Goal: Information Seeking & Learning: Learn about a topic

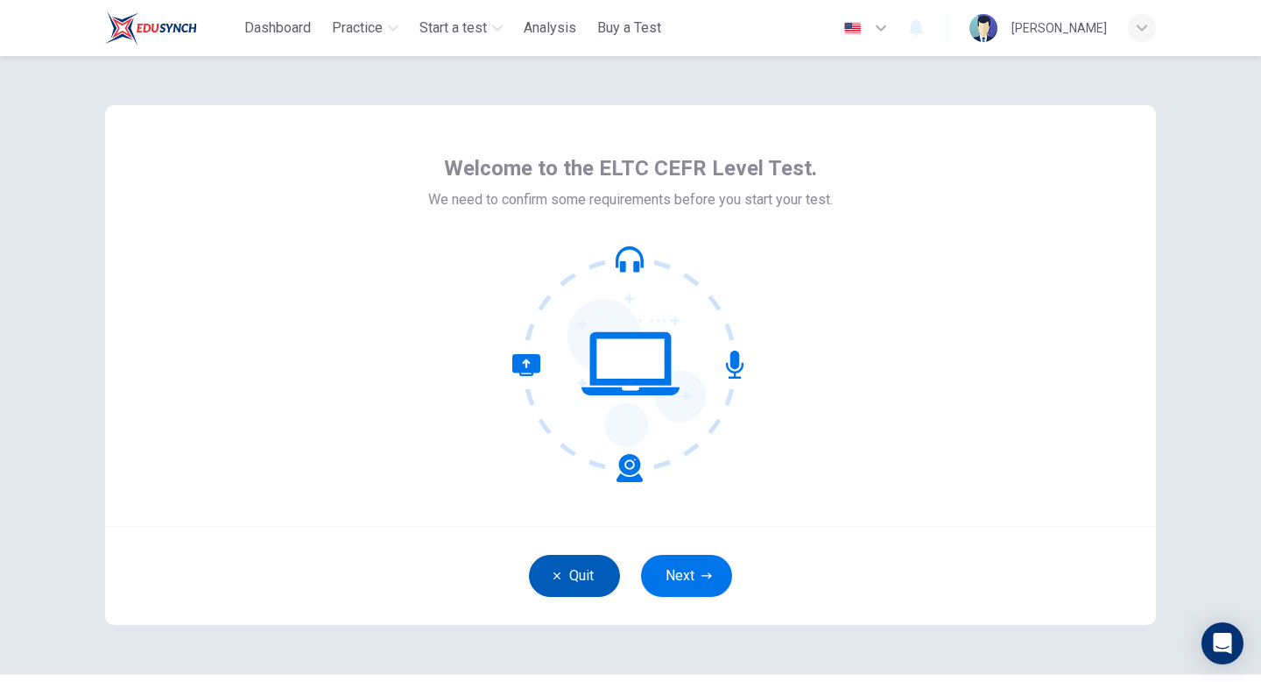
click at [568, 577] on button "Quit" at bounding box center [574, 576] width 91 height 42
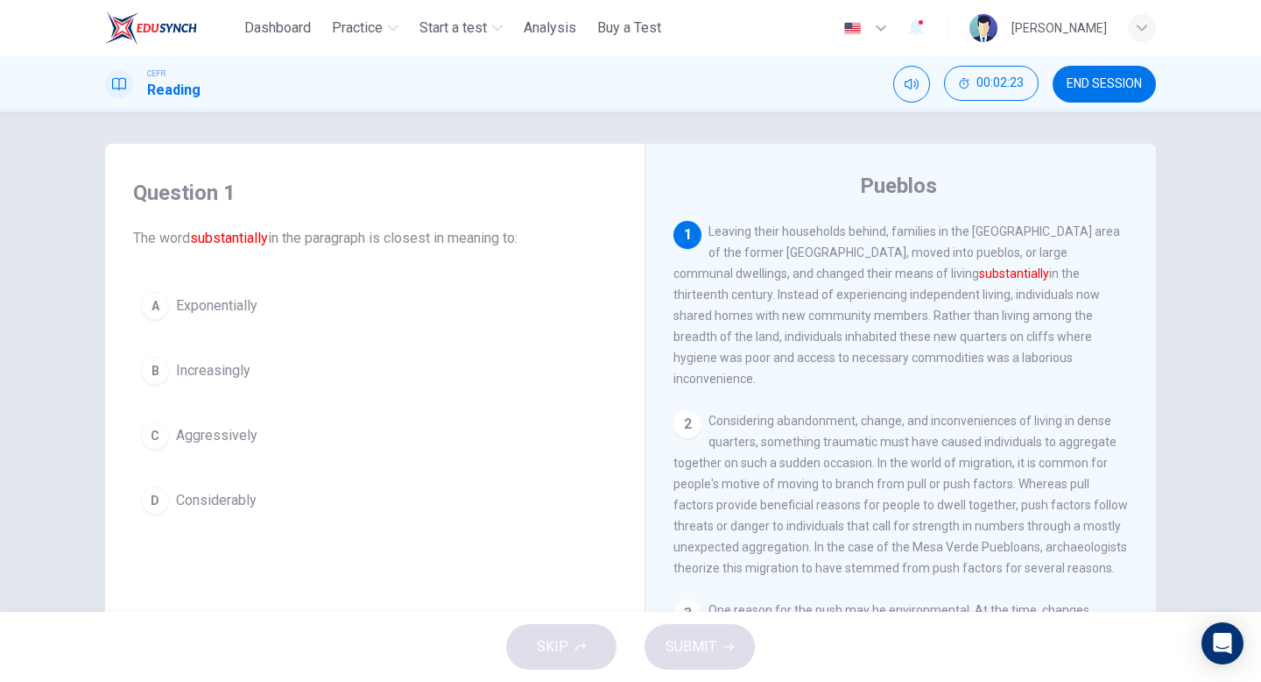
scroll to position [3, 0]
click at [154, 498] on div "D" at bounding box center [155, 501] width 28 height 28
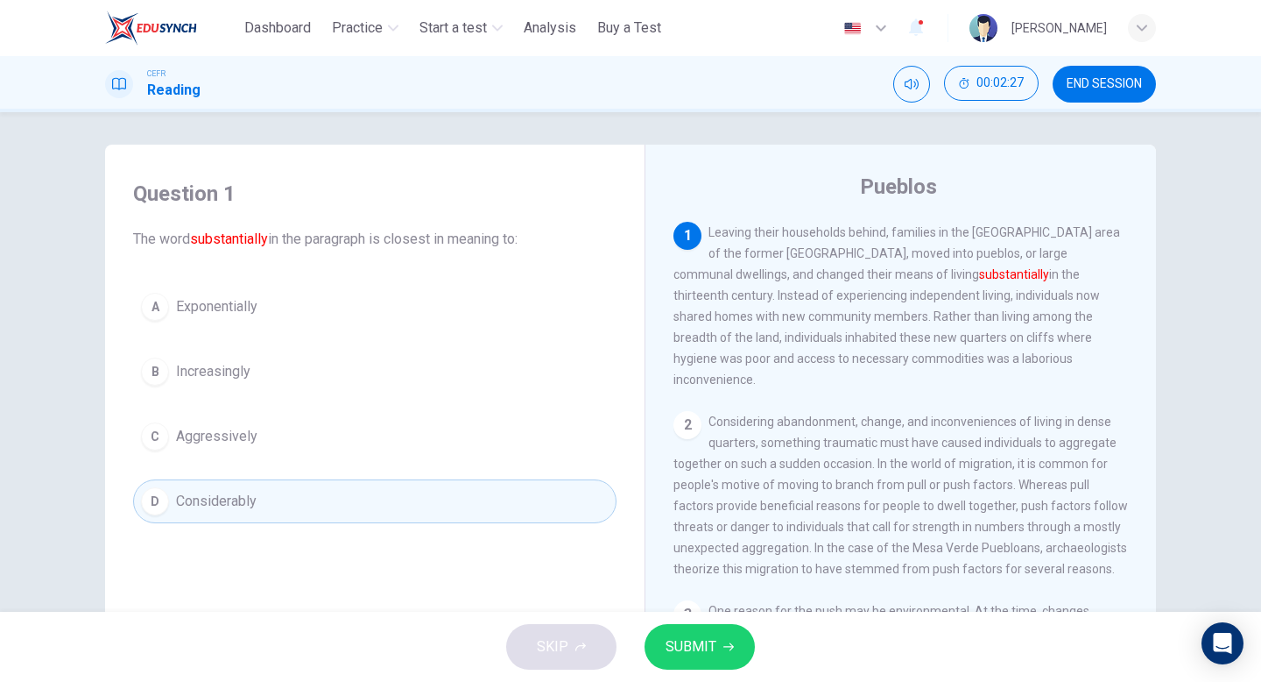
click at [701, 639] on span "SUBMIT" at bounding box center [691, 646] width 51 height 25
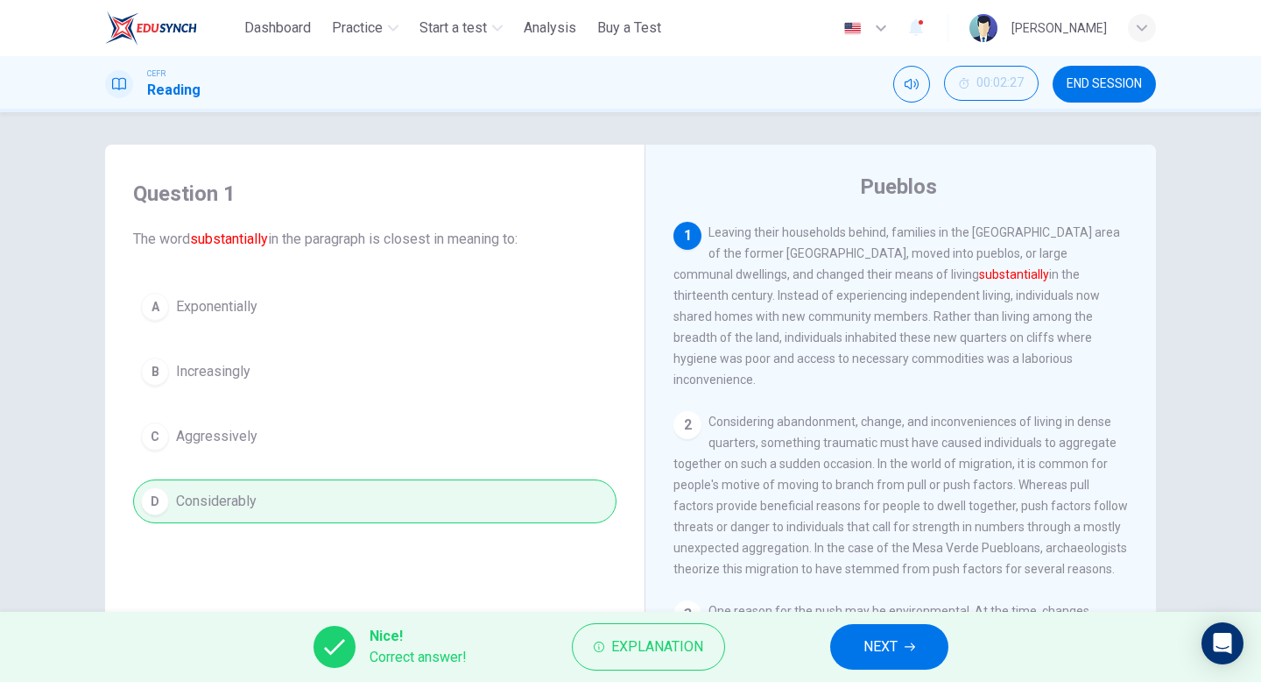
click at [887, 640] on span "NEXT" at bounding box center [881, 646] width 34 height 25
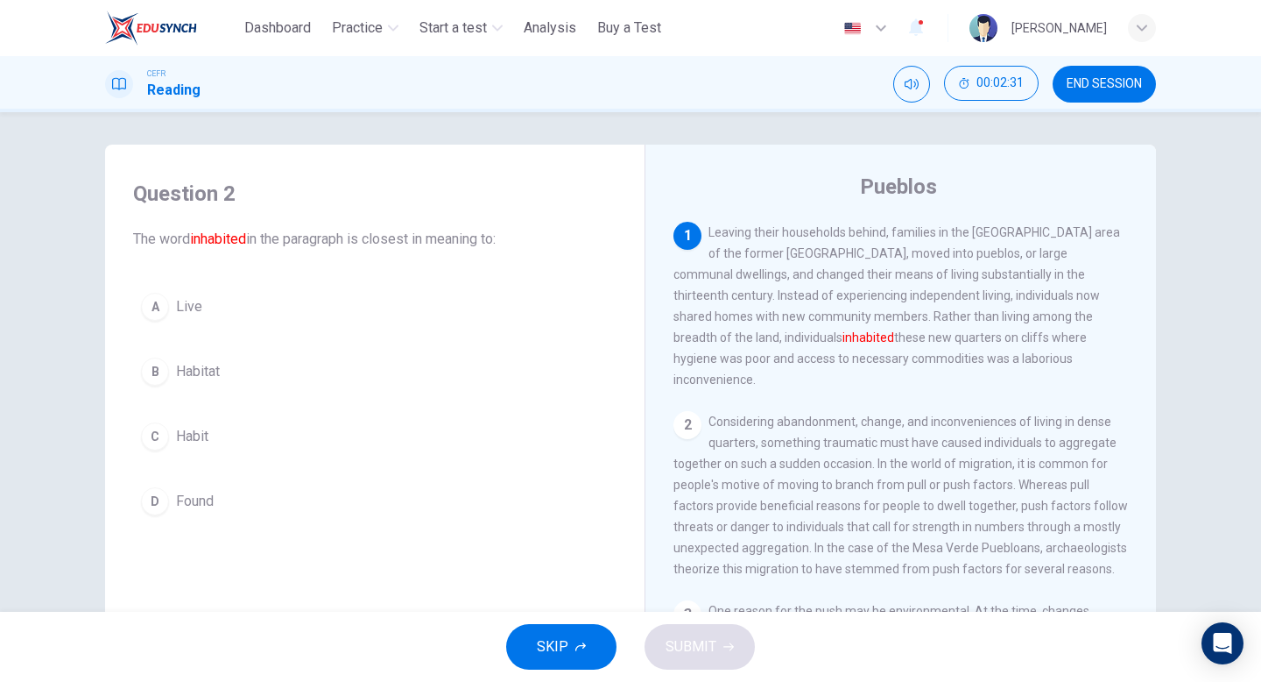
click at [152, 307] on div "A" at bounding box center [155, 307] width 28 height 28
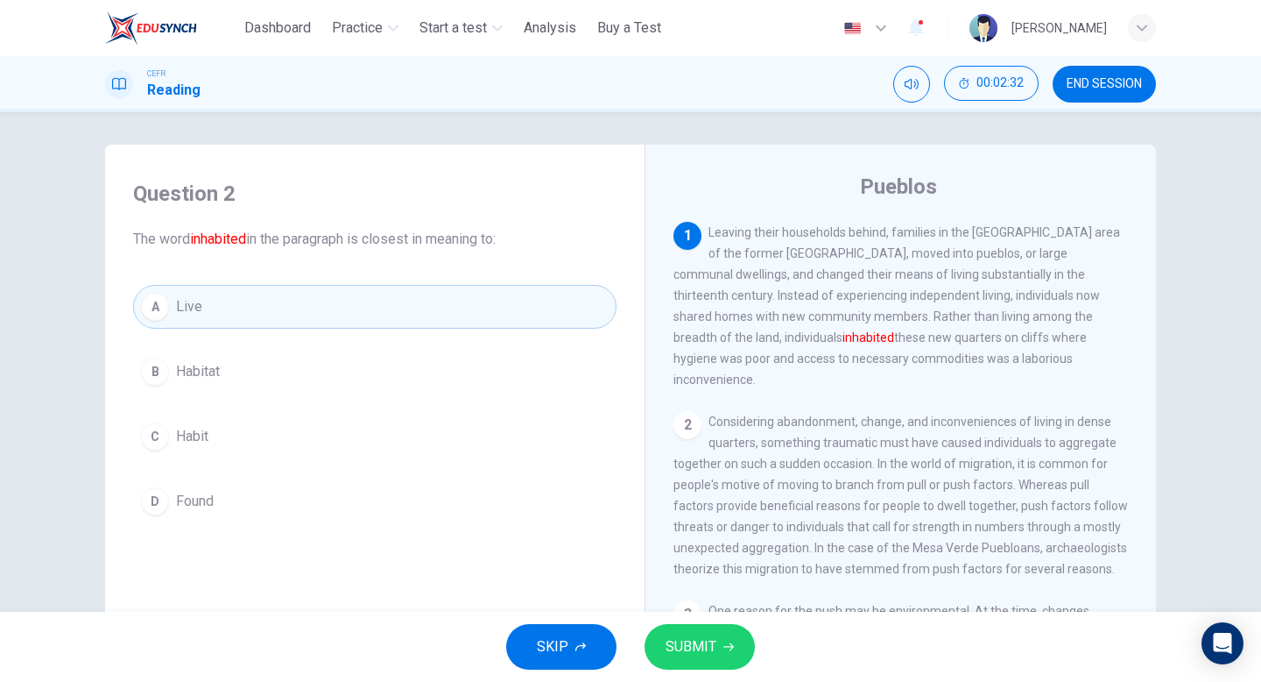
click at [729, 653] on button "SUBMIT" at bounding box center [700, 647] width 110 height 46
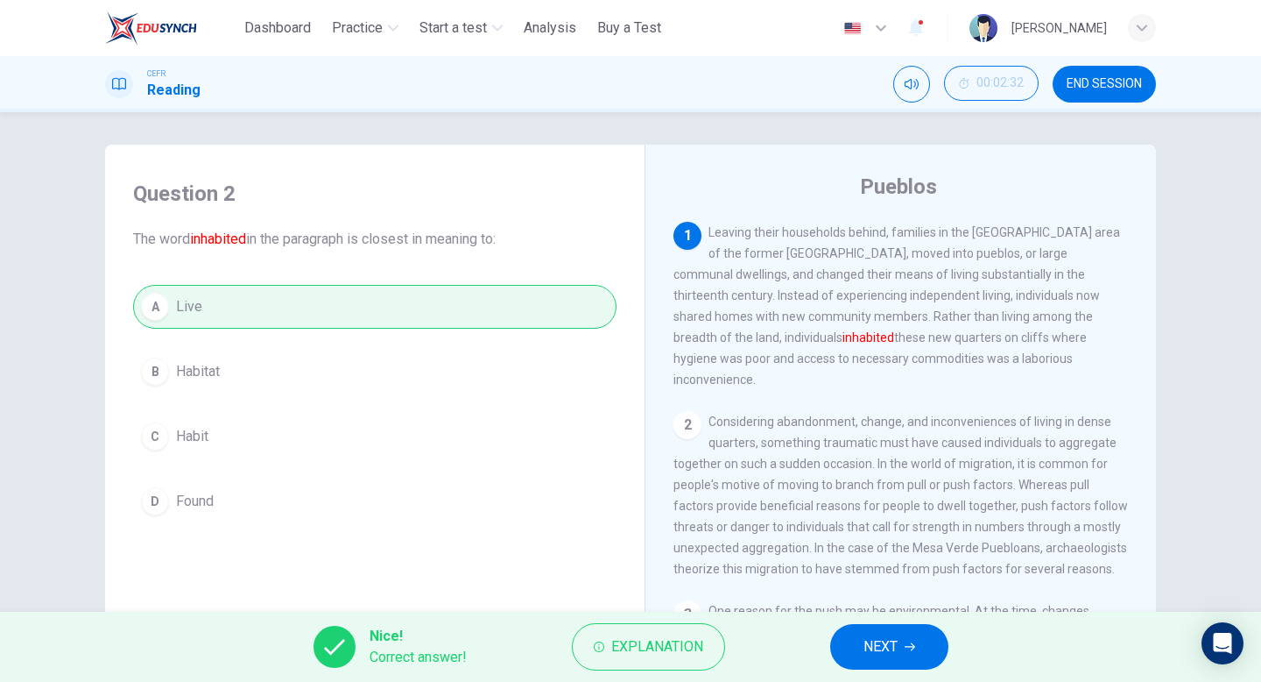
click at [880, 642] on span "NEXT" at bounding box center [881, 646] width 34 height 25
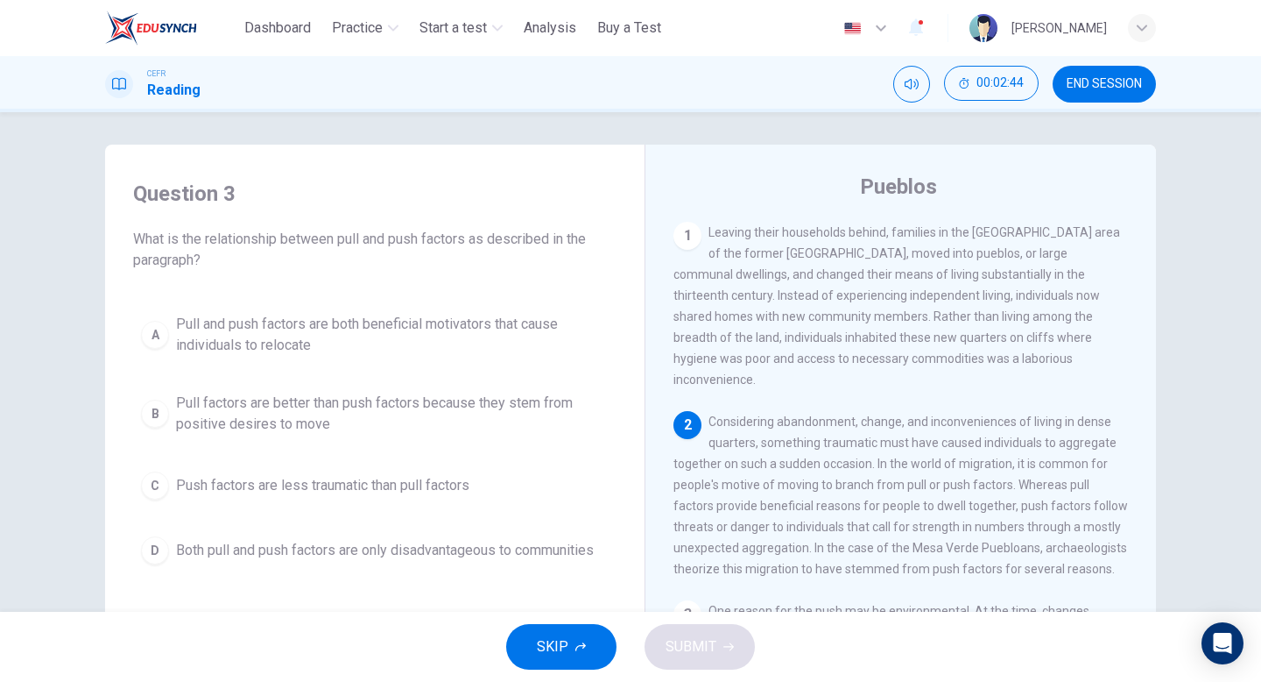
click at [152, 413] on div "B" at bounding box center [155, 413] width 28 height 28
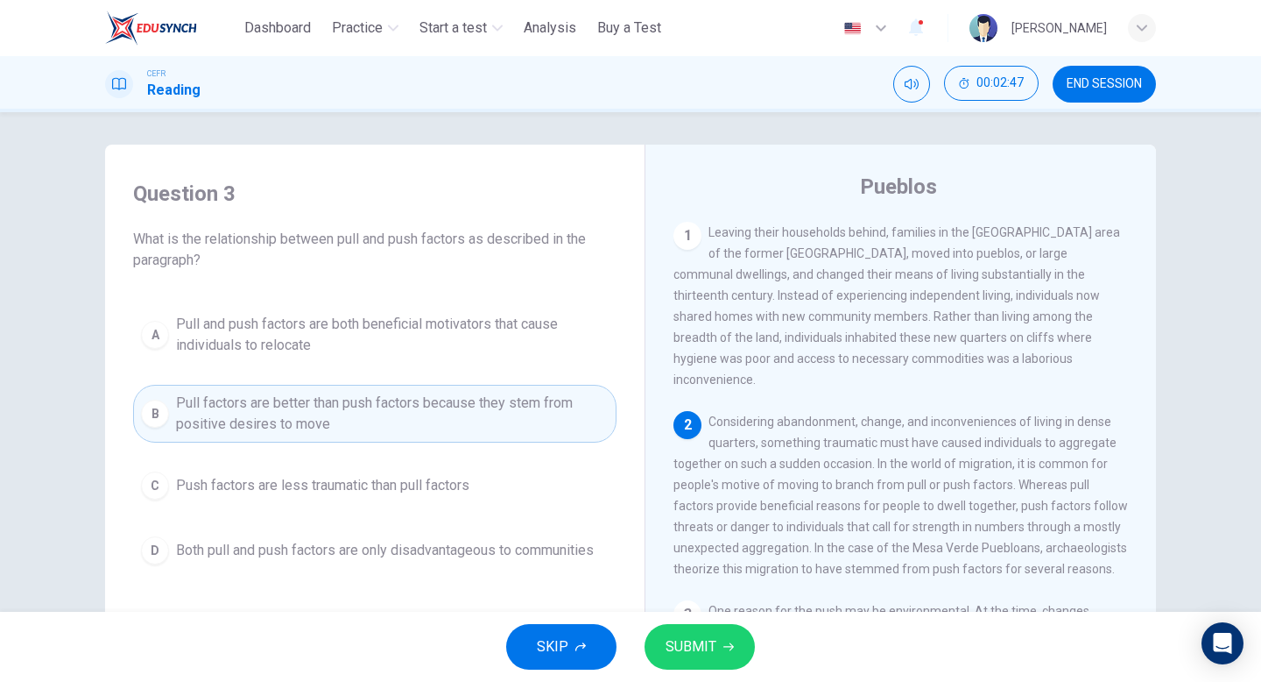
click at [727, 641] on icon "button" at bounding box center [729, 646] width 11 height 11
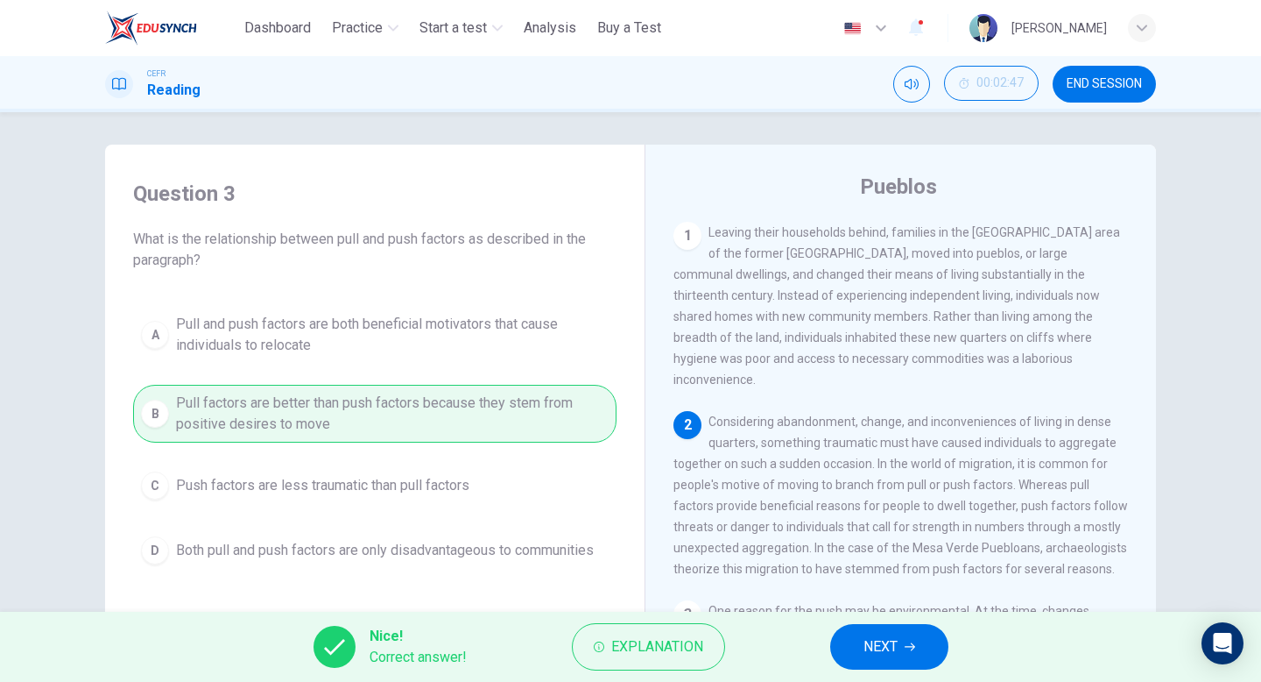
click at [887, 625] on button "NEXT" at bounding box center [889, 647] width 118 height 46
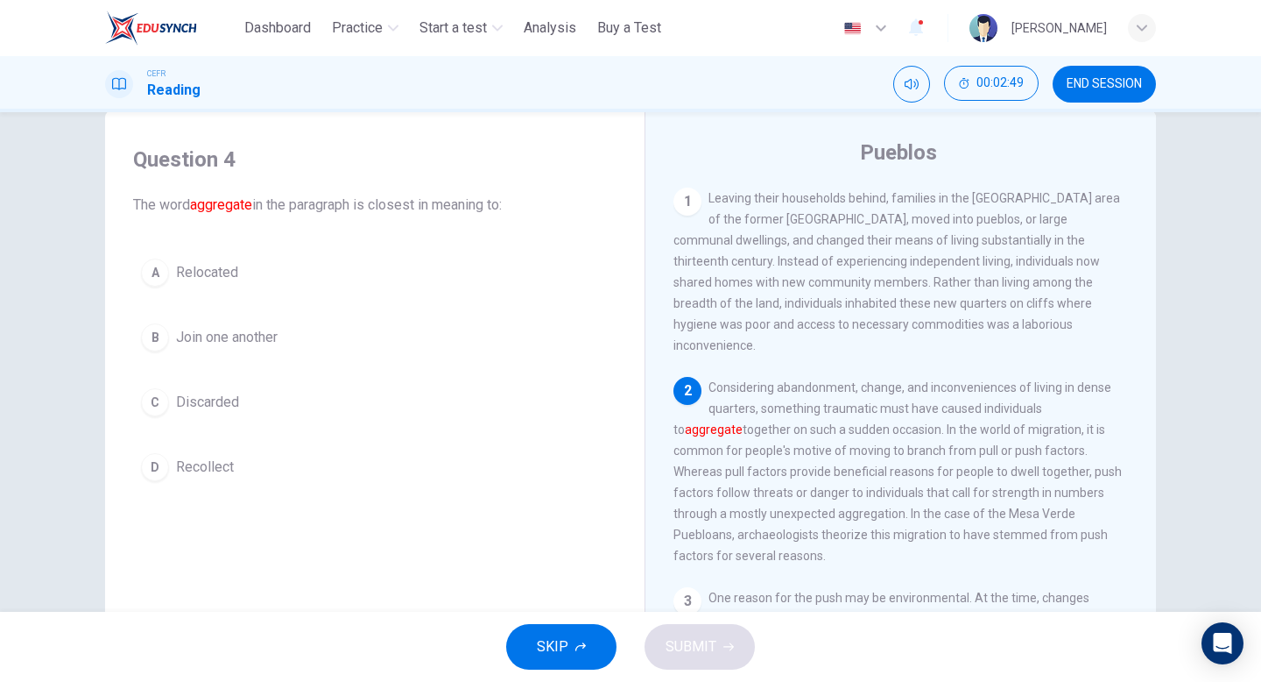
scroll to position [39, 0]
click at [158, 461] on div "D" at bounding box center [155, 464] width 28 height 28
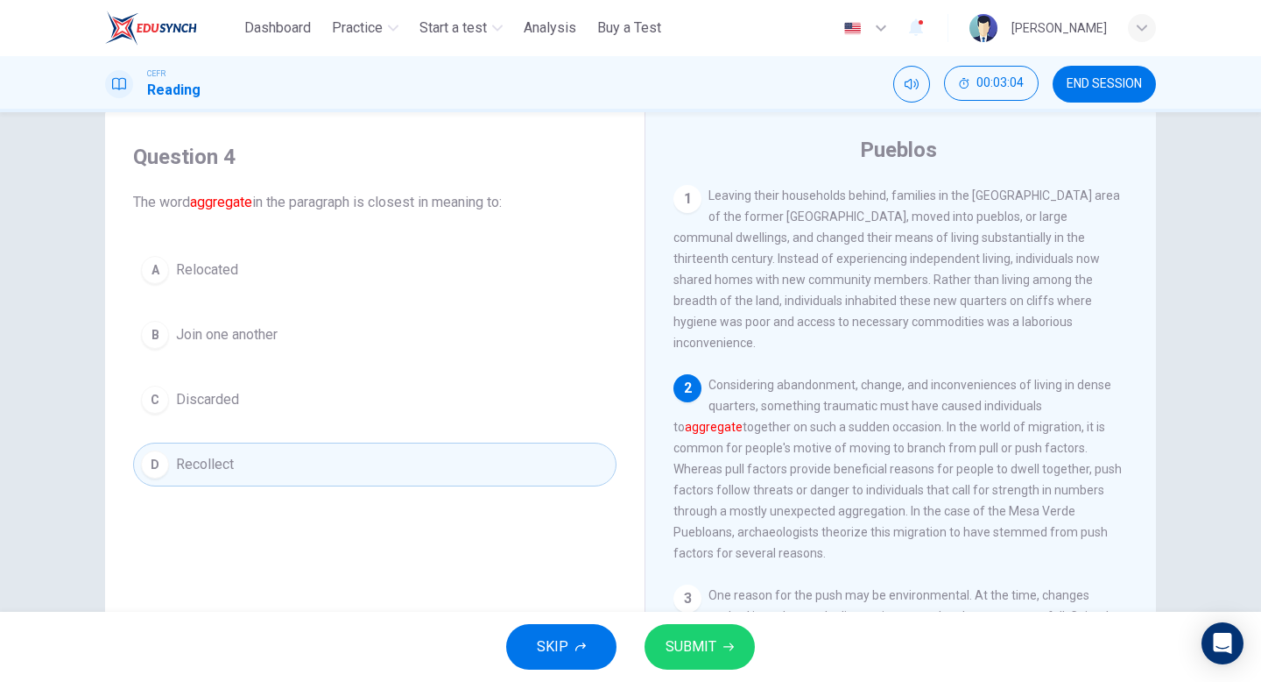
click at [700, 626] on button "SUBMIT" at bounding box center [700, 647] width 110 height 46
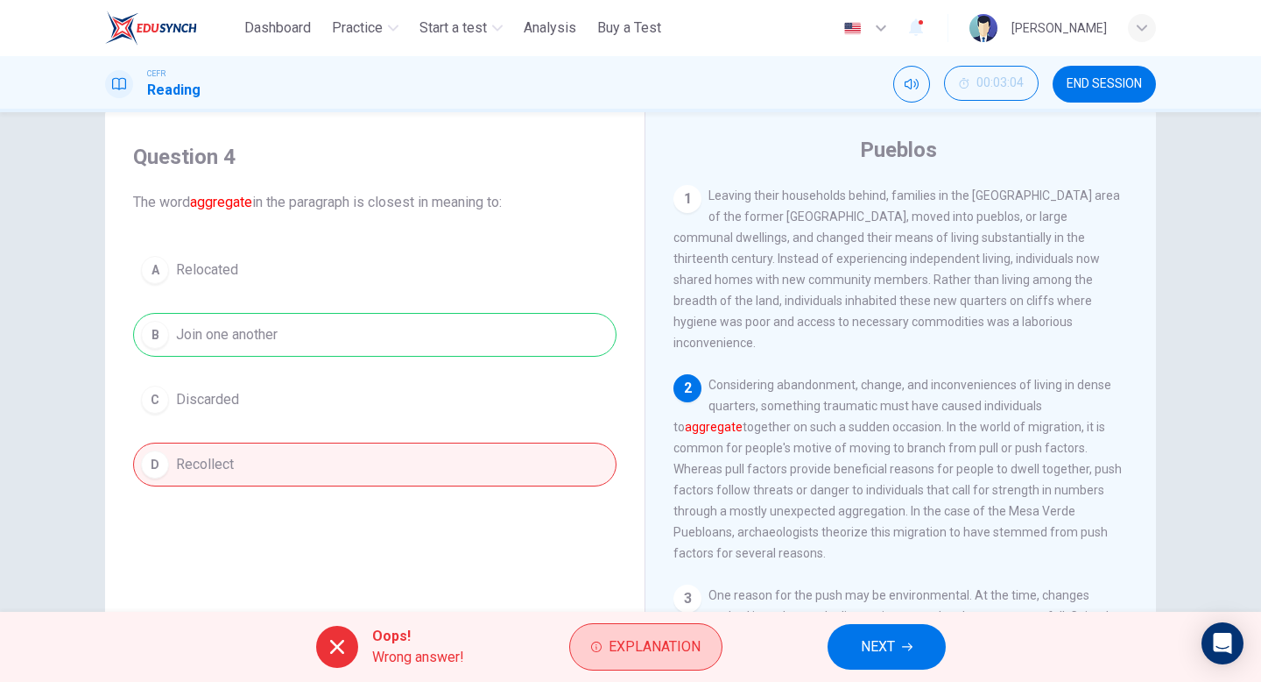
click at [674, 639] on span "Explanation" at bounding box center [655, 646] width 92 height 25
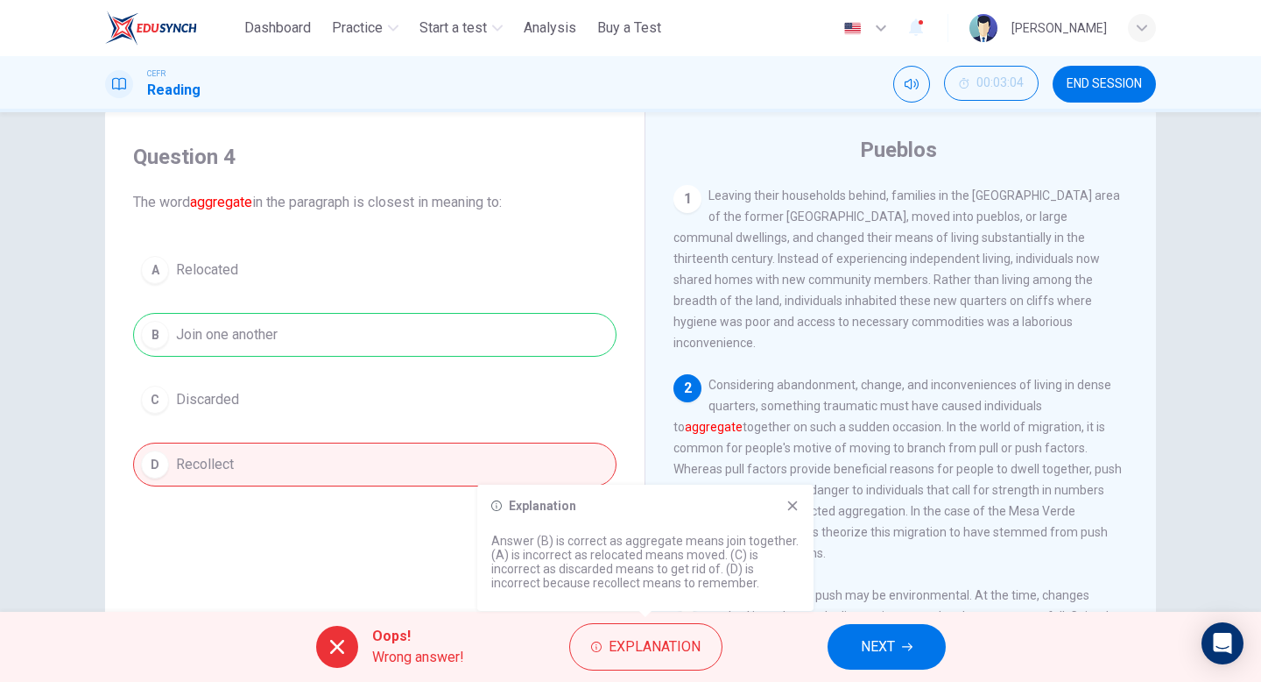
click at [792, 509] on icon at bounding box center [793, 505] width 14 height 14
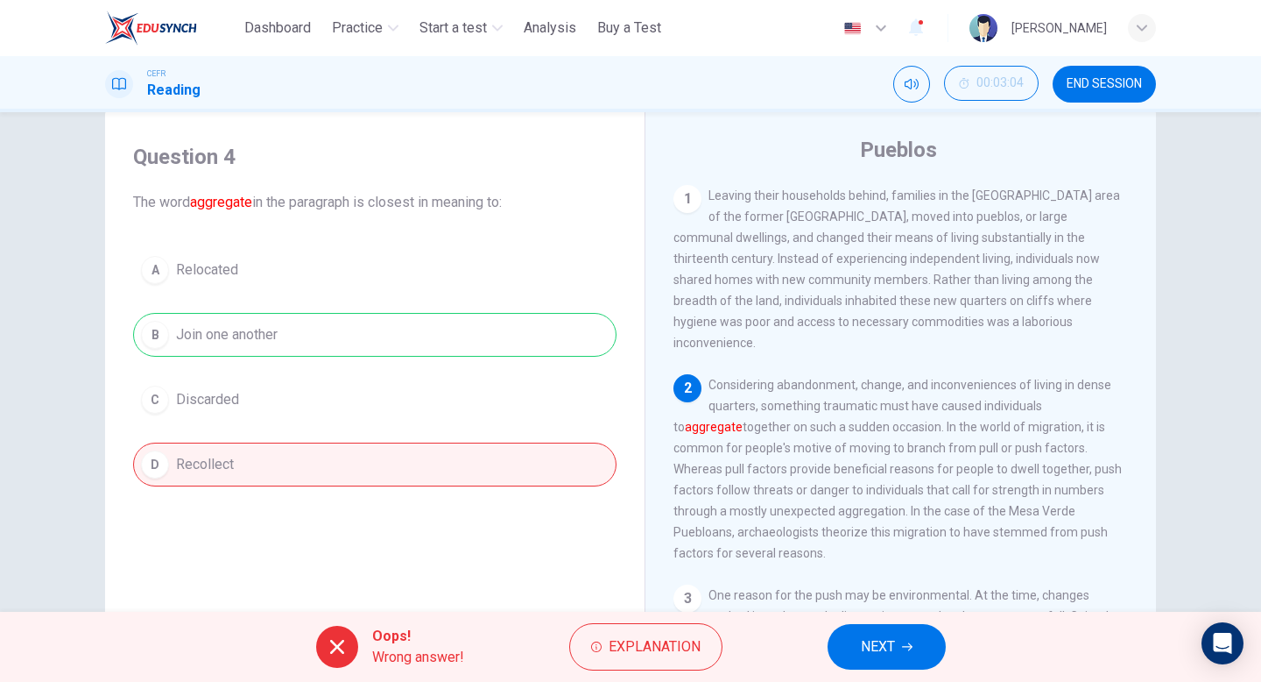
click at [919, 650] on button "NEXT" at bounding box center [887, 647] width 118 height 46
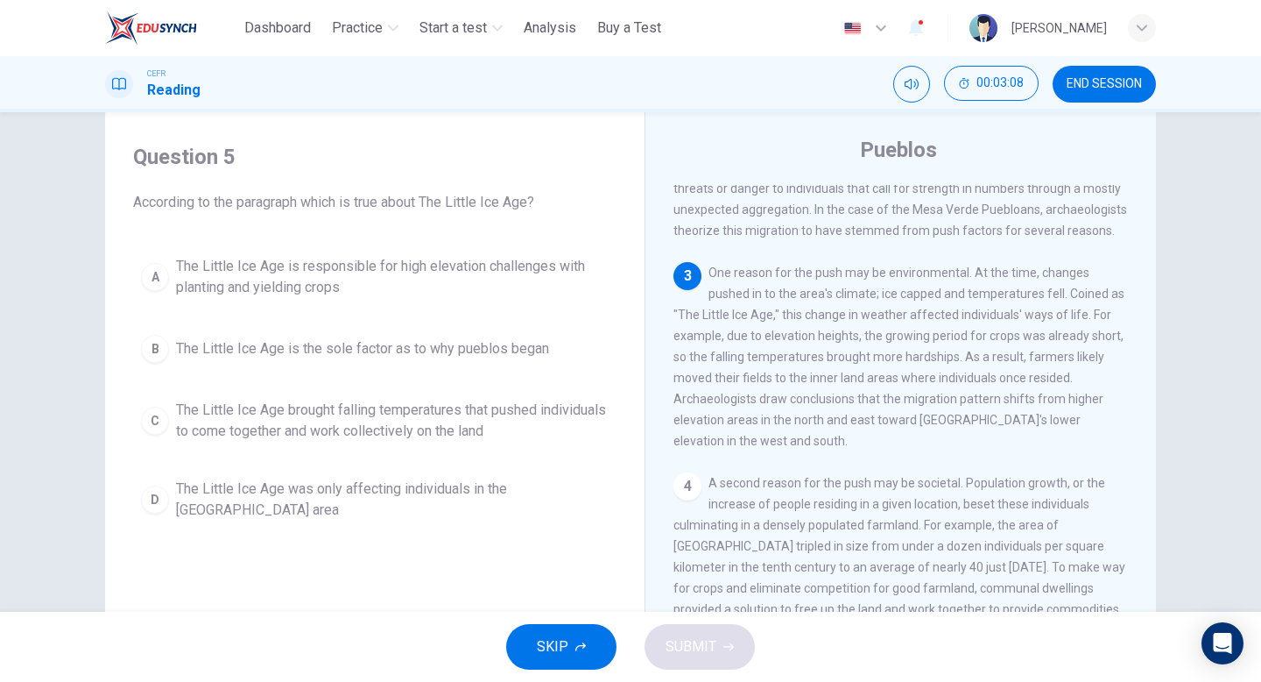
scroll to position [304, 0]
click at [154, 413] on div "C" at bounding box center [155, 420] width 28 height 28
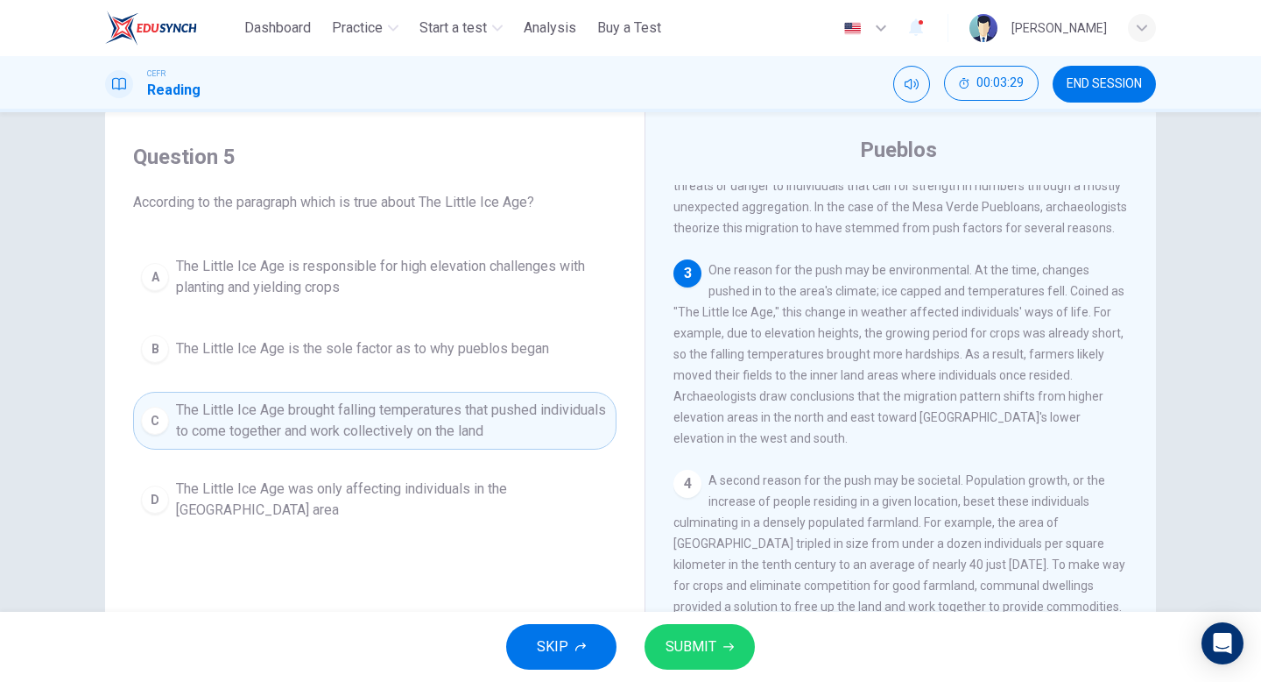
click at [707, 644] on span "SUBMIT" at bounding box center [691, 646] width 51 height 25
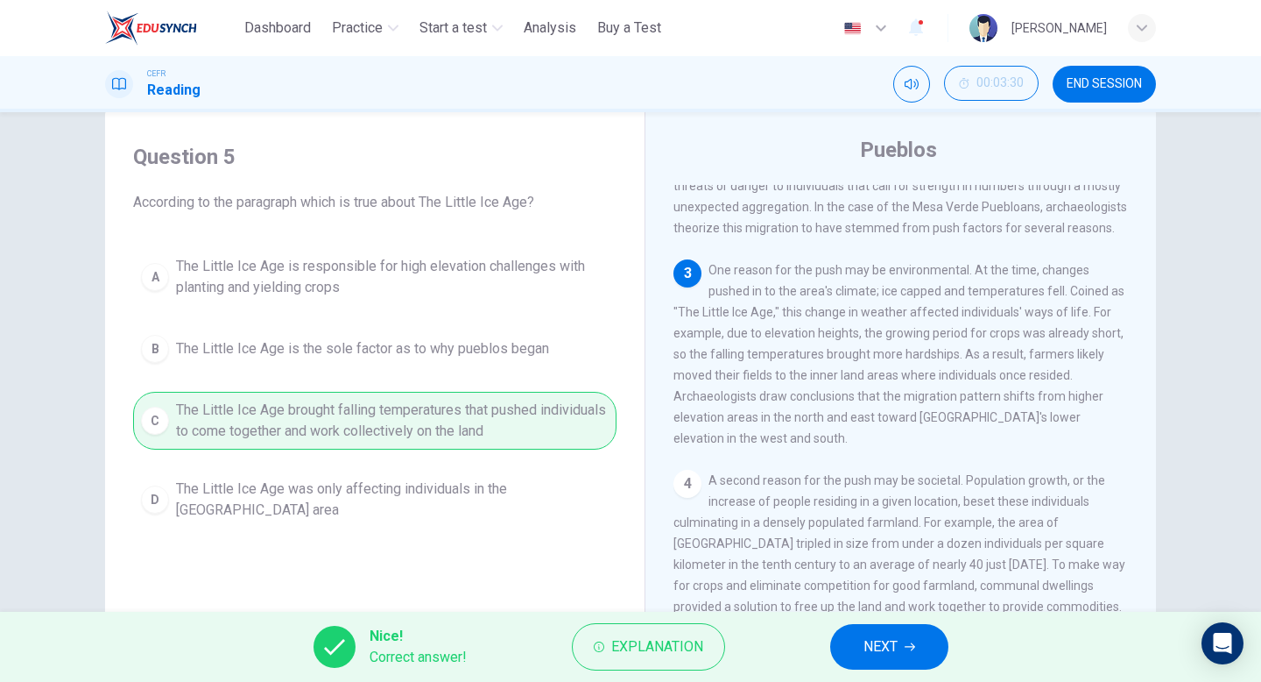
click at [869, 642] on span "NEXT" at bounding box center [881, 646] width 34 height 25
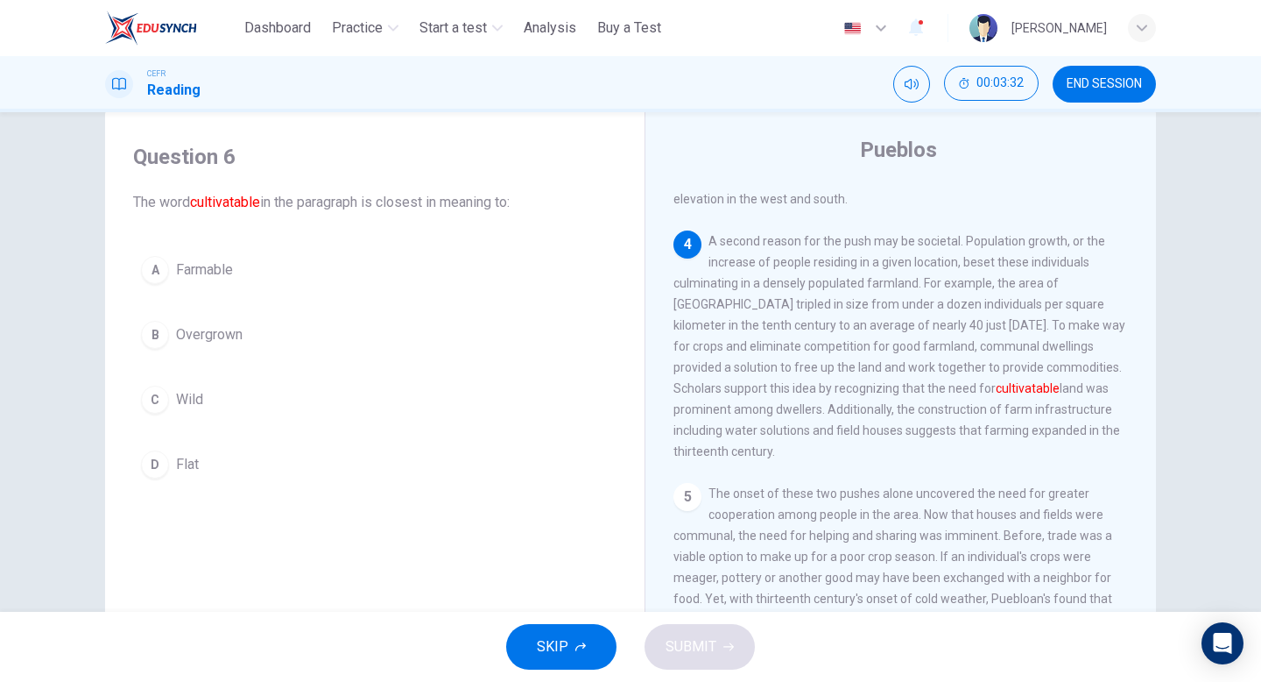
scroll to position [547, 0]
click at [156, 261] on div "A" at bounding box center [155, 270] width 28 height 28
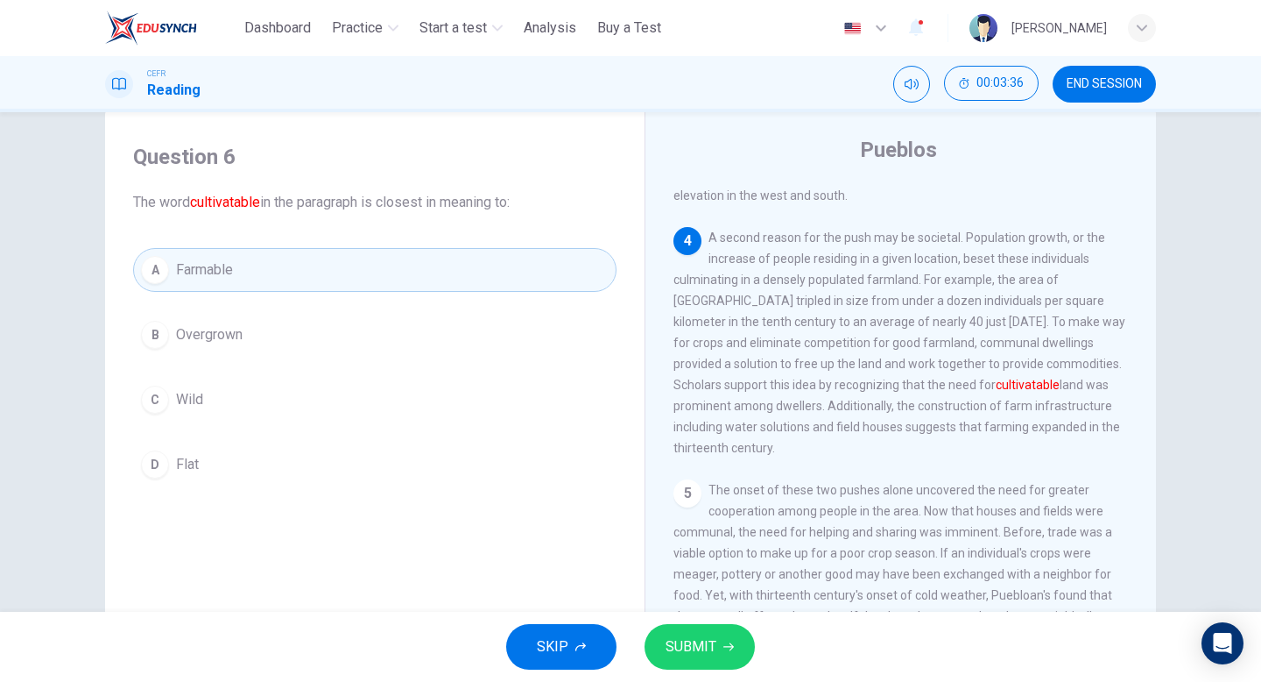
click at [710, 641] on span "SUBMIT" at bounding box center [691, 646] width 51 height 25
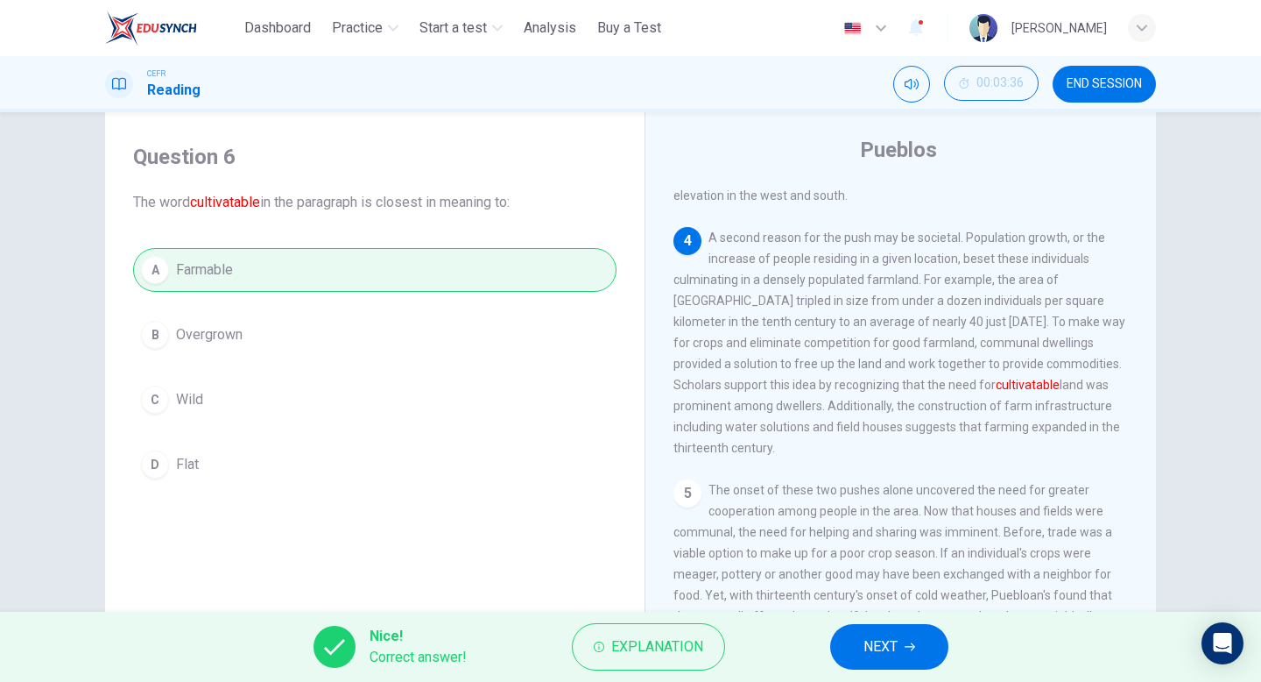
click at [908, 644] on icon "button" at bounding box center [910, 646] width 11 height 11
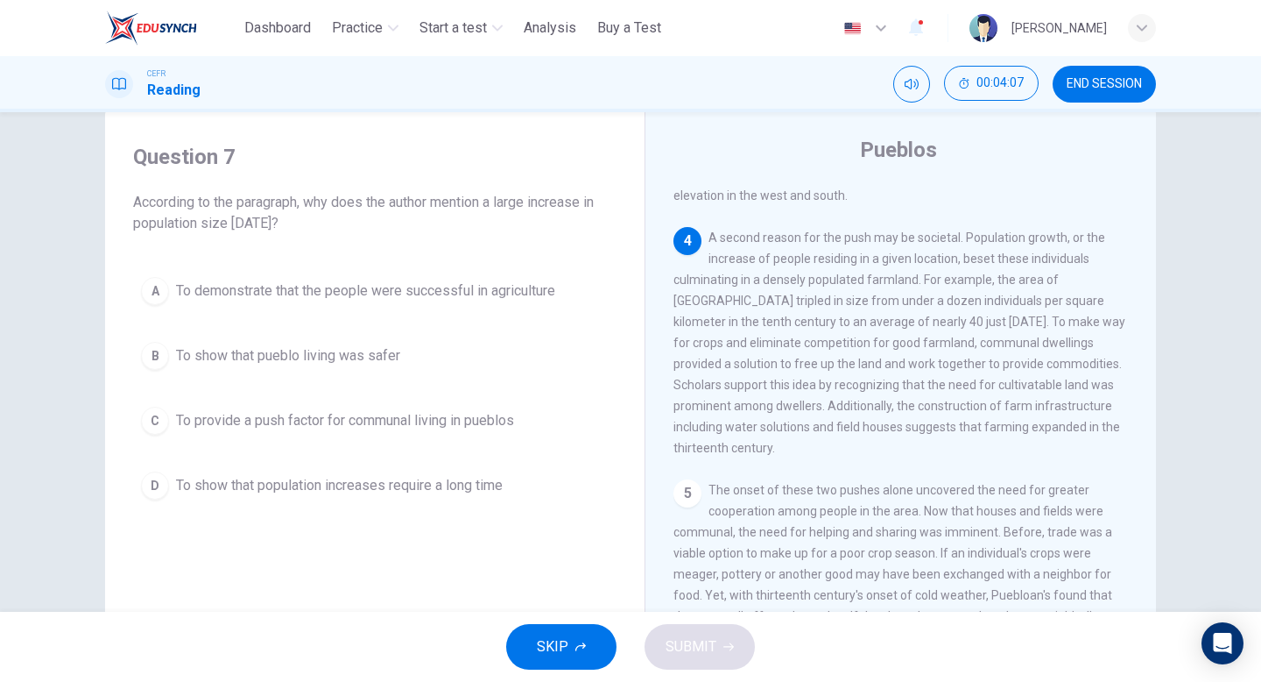
click at [148, 420] on div "C" at bounding box center [155, 420] width 28 height 28
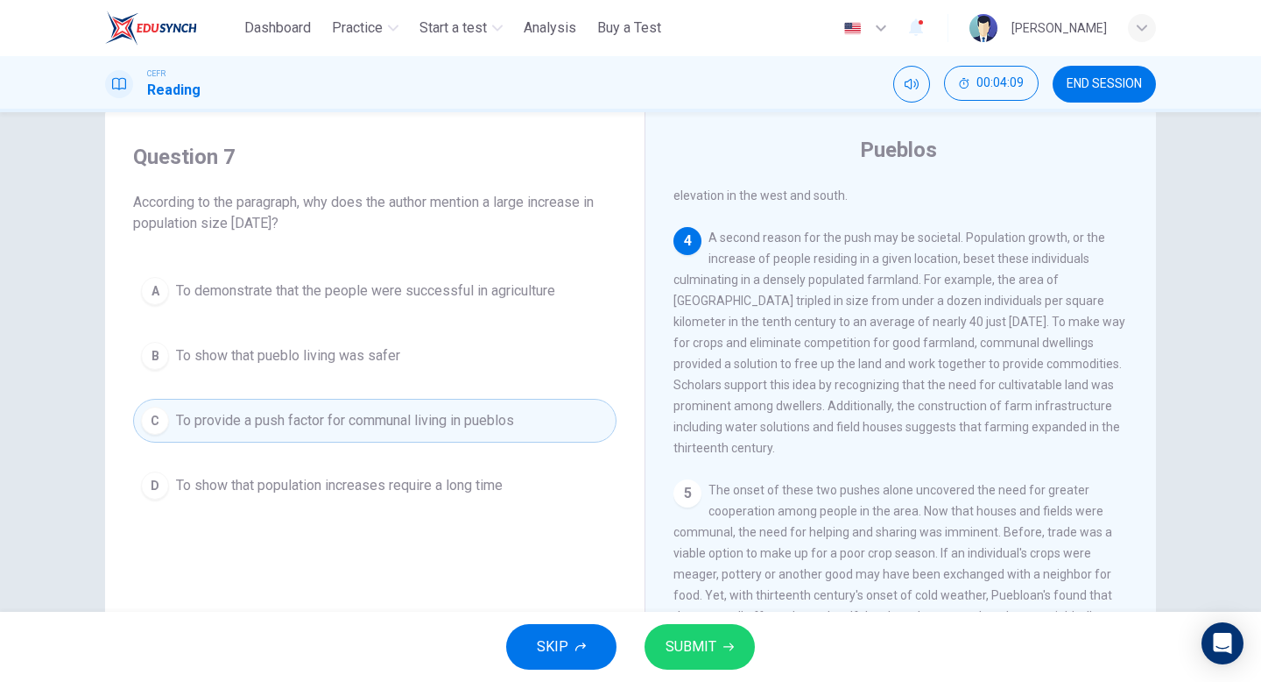
click at [702, 645] on span "SUBMIT" at bounding box center [691, 646] width 51 height 25
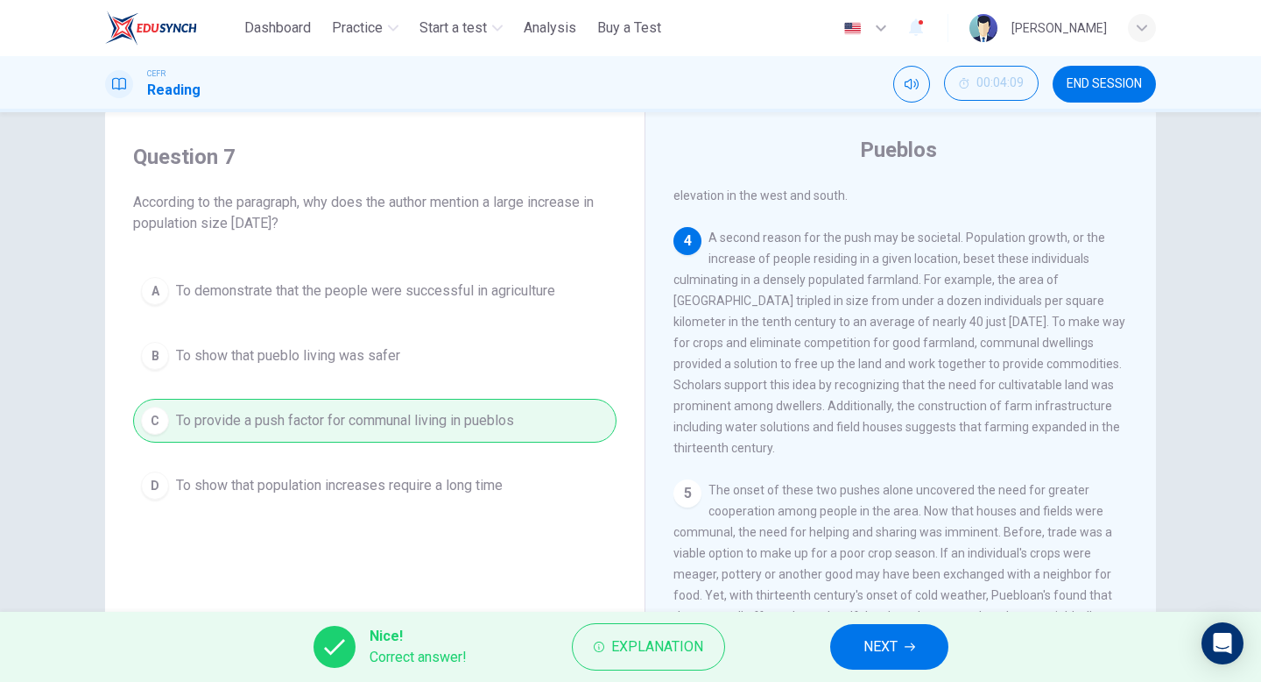
click at [895, 640] on span "NEXT" at bounding box center [881, 646] width 34 height 25
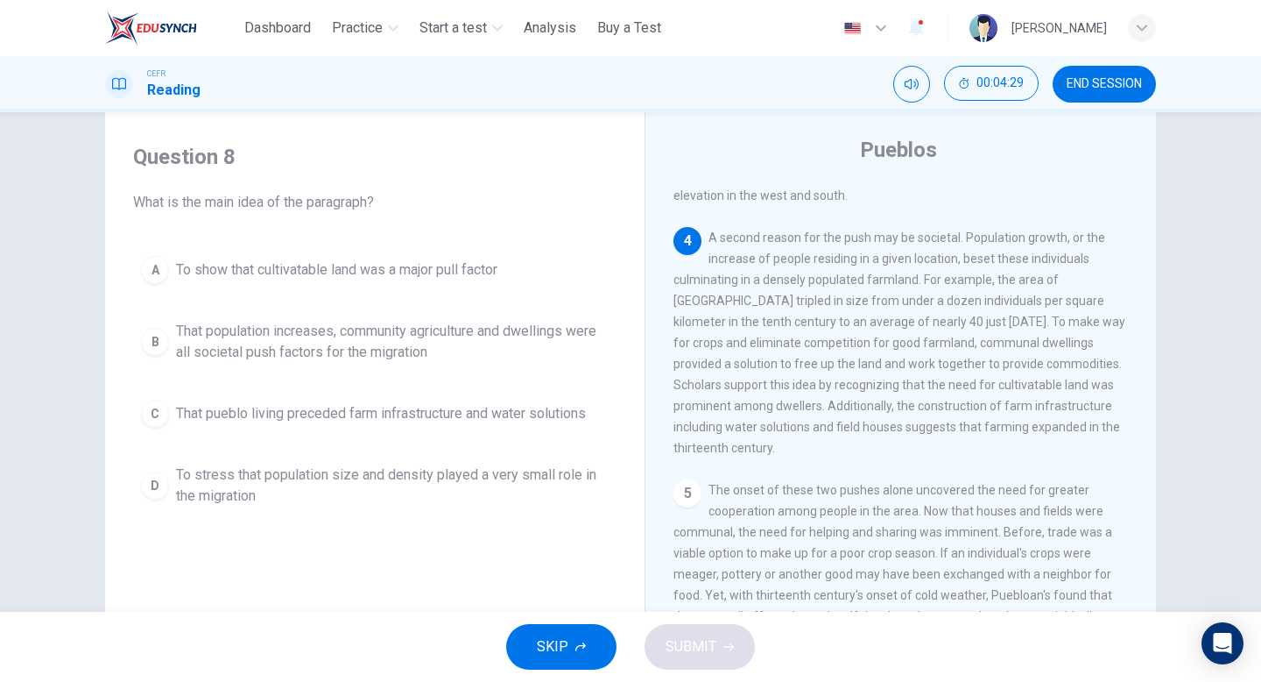
click at [479, 337] on span "That population increases, community agriculture and dwellings were all societa…" at bounding box center [392, 342] width 433 height 42
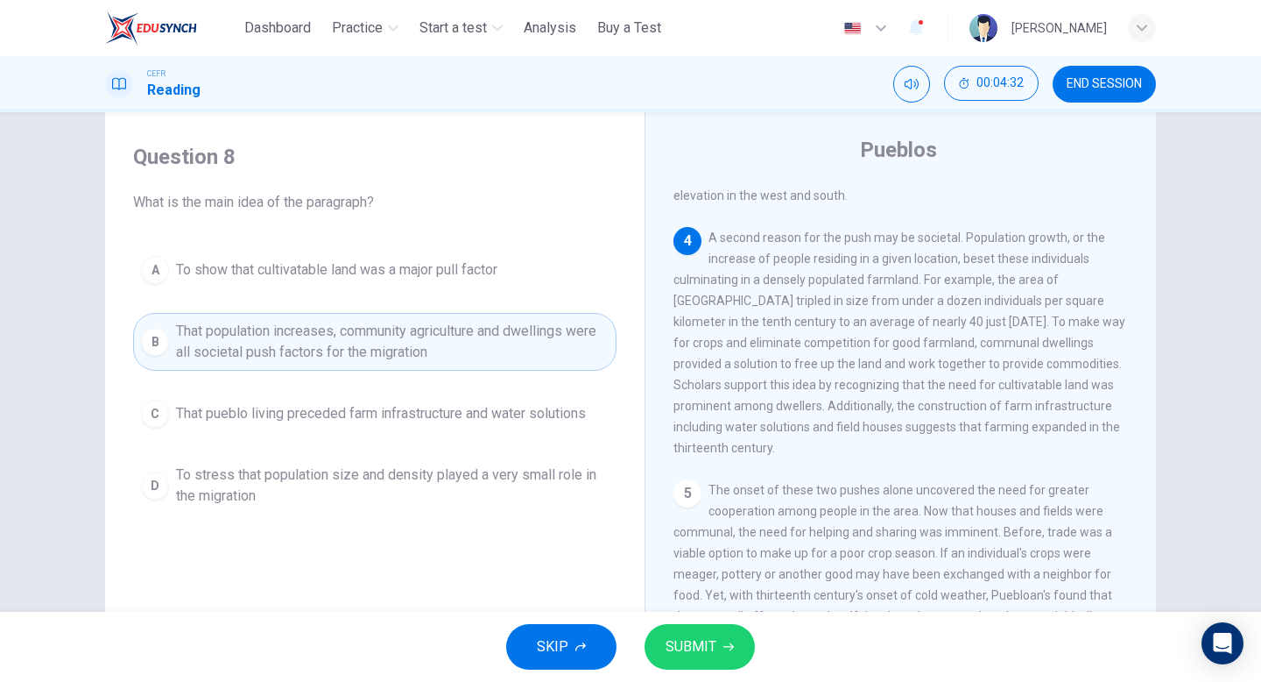
click at [717, 643] on button "SUBMIT" at bounding box center [700, 647] width 110 height 46
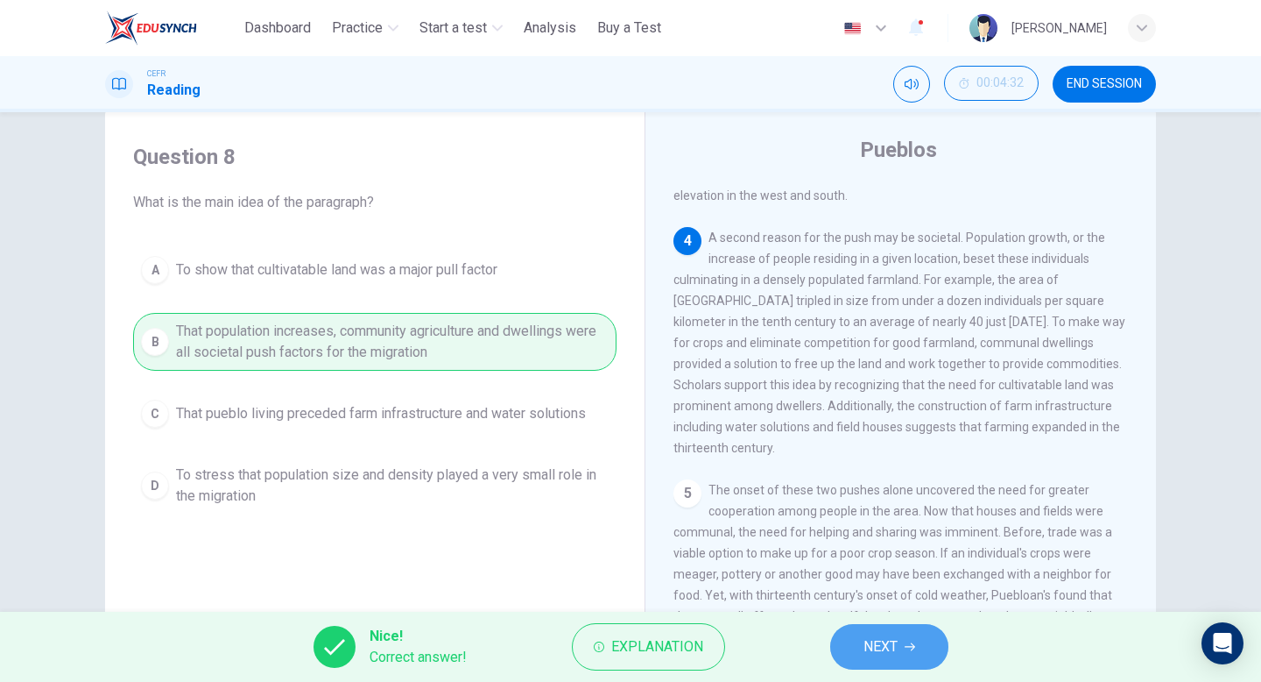
click at [910, 645] on icon "button" at bounding box center [910, 646] width 11 height 11
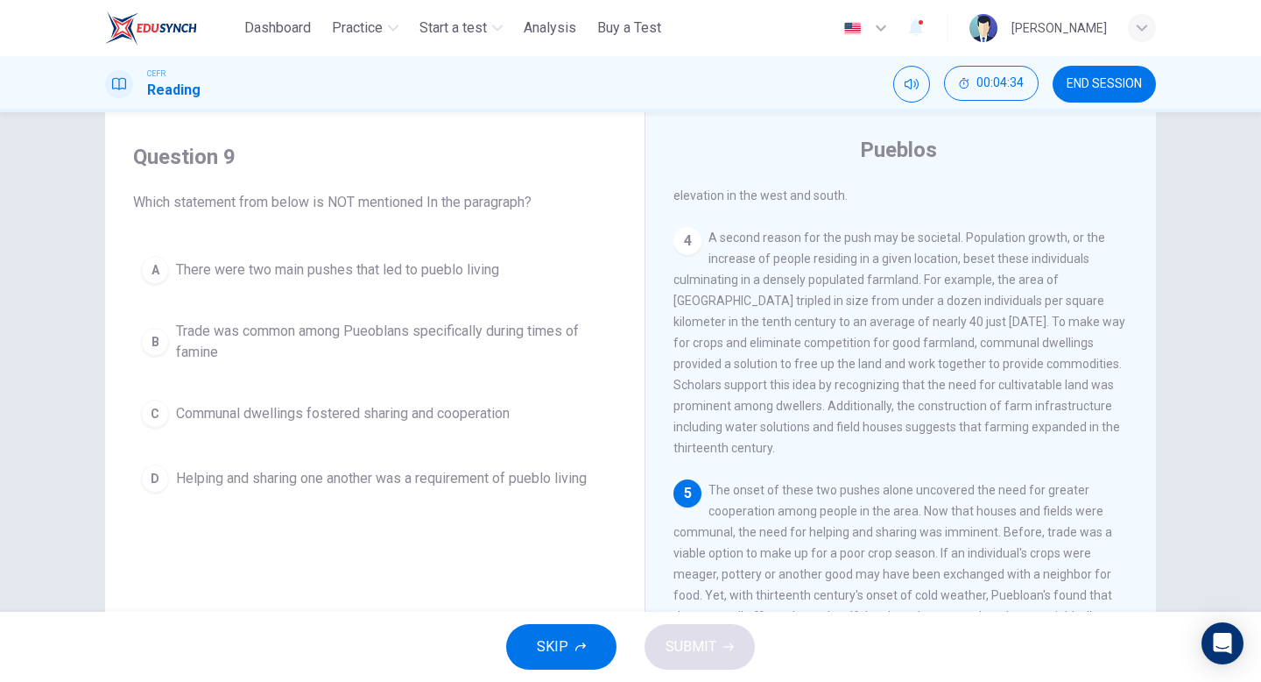
scroll to position [559, 0]
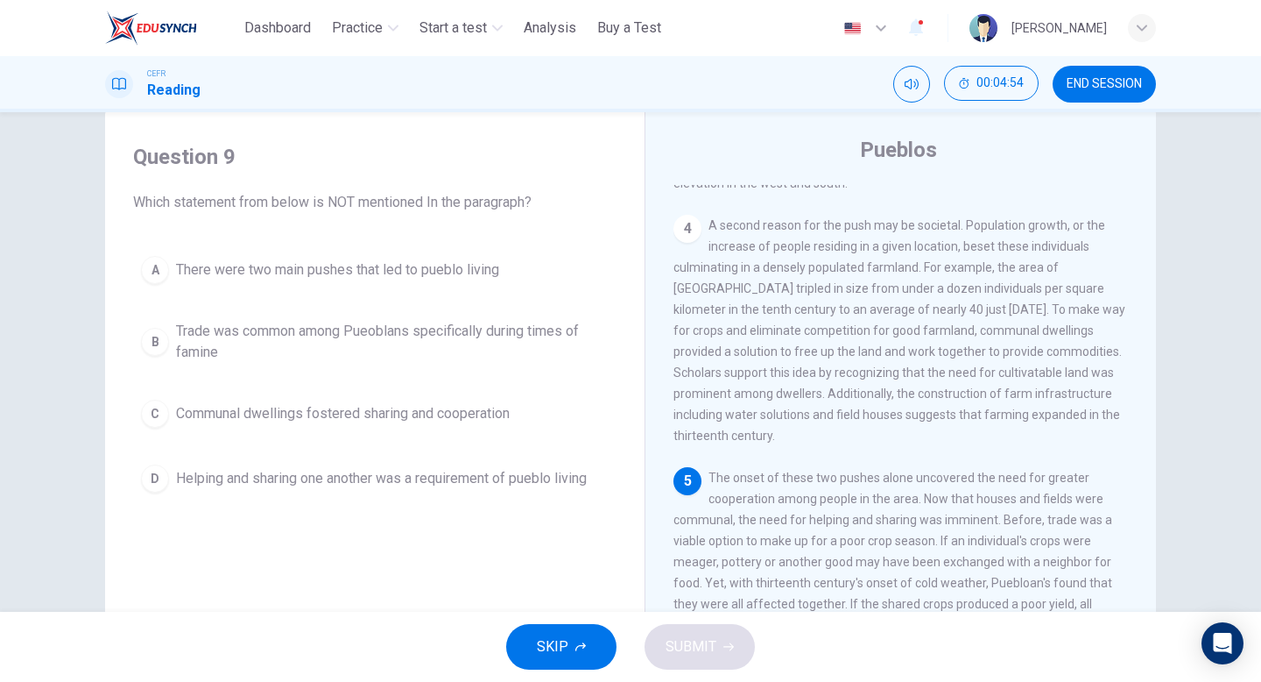
click at [153, 489] on div "D" at bounding box center [155, 478] width 28 height 28
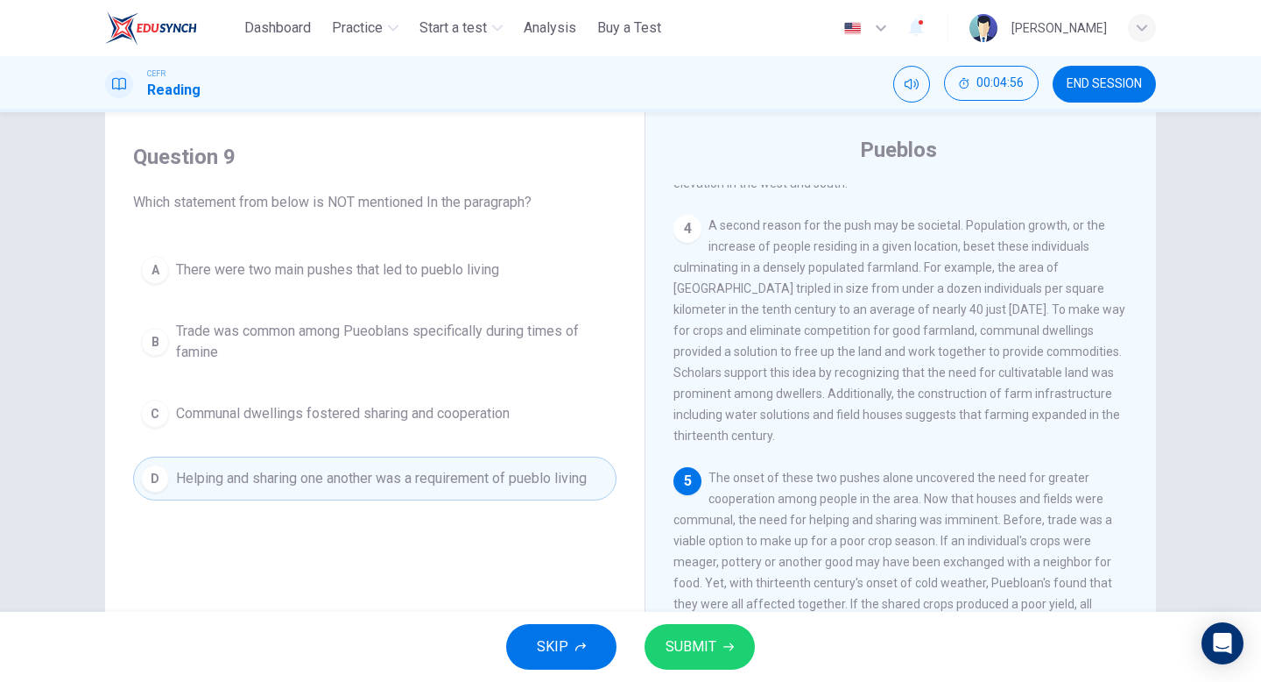
click at [713, 661] on button "SUBMIT" at bounding box center [700, 647] width 110 height 46
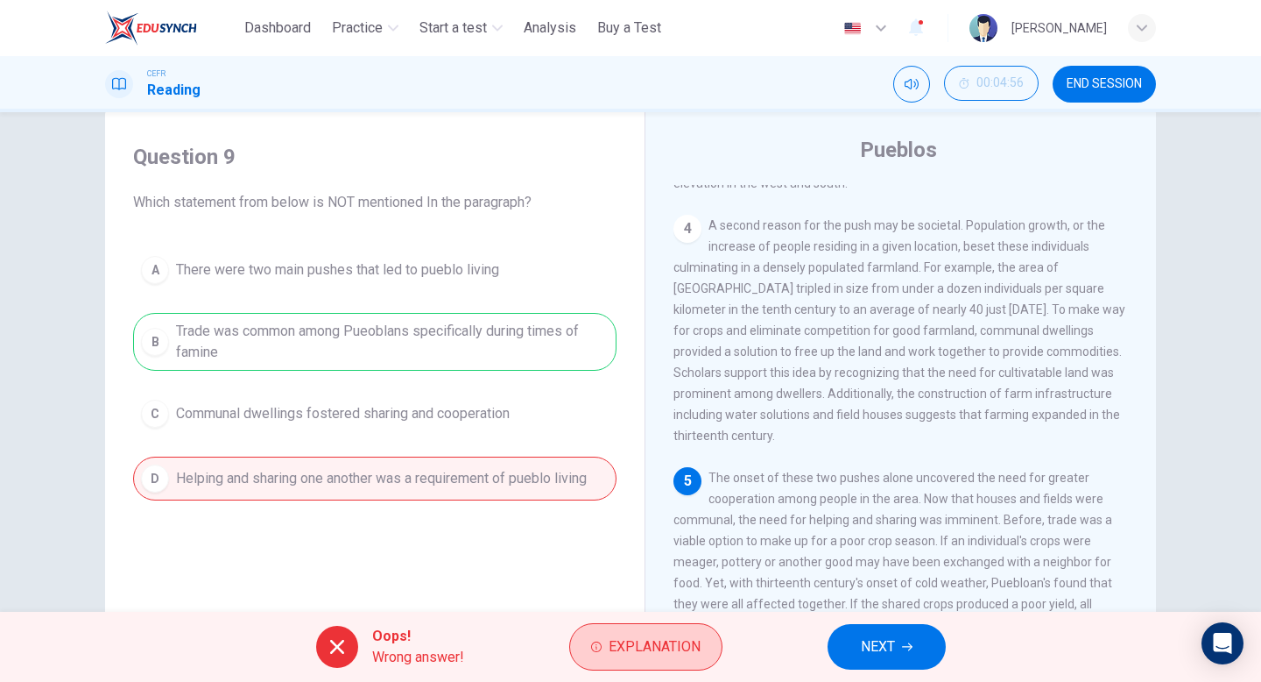
click at [656, 639] on span "Explanation" at bounding box center [655, 646] width 92 height 25
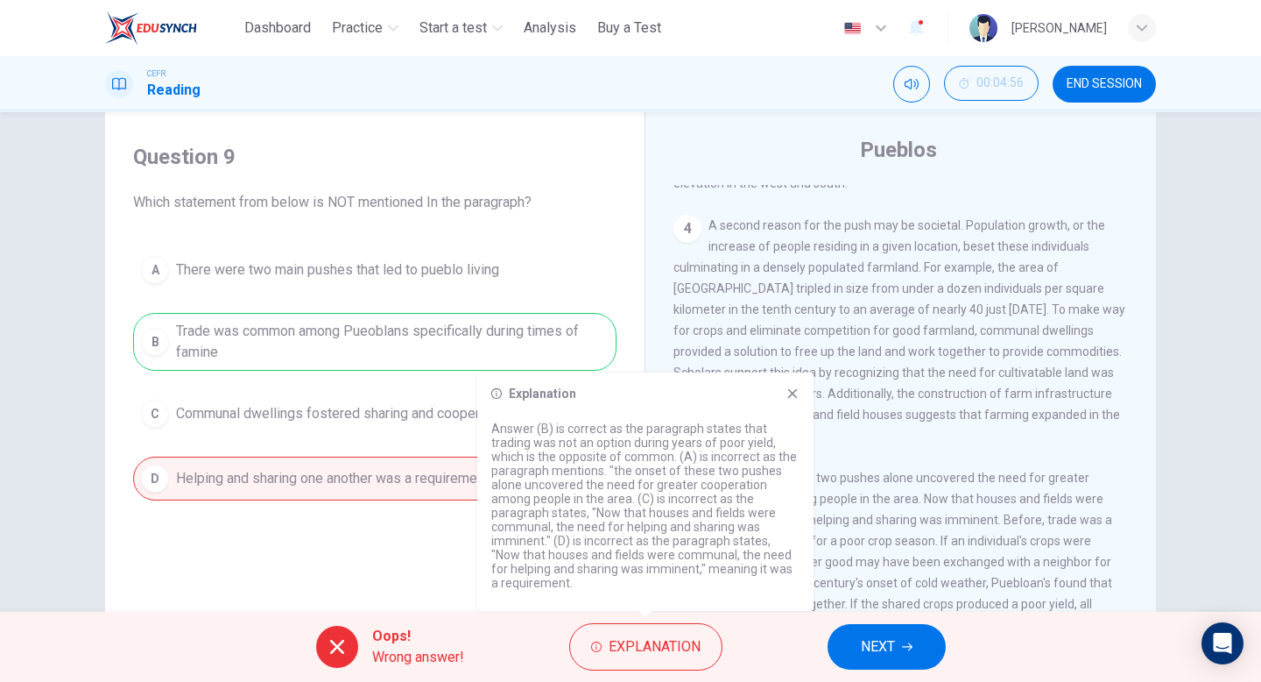
click at [790, 393] on icon at bounding box center [793, 393] width 14 height 14
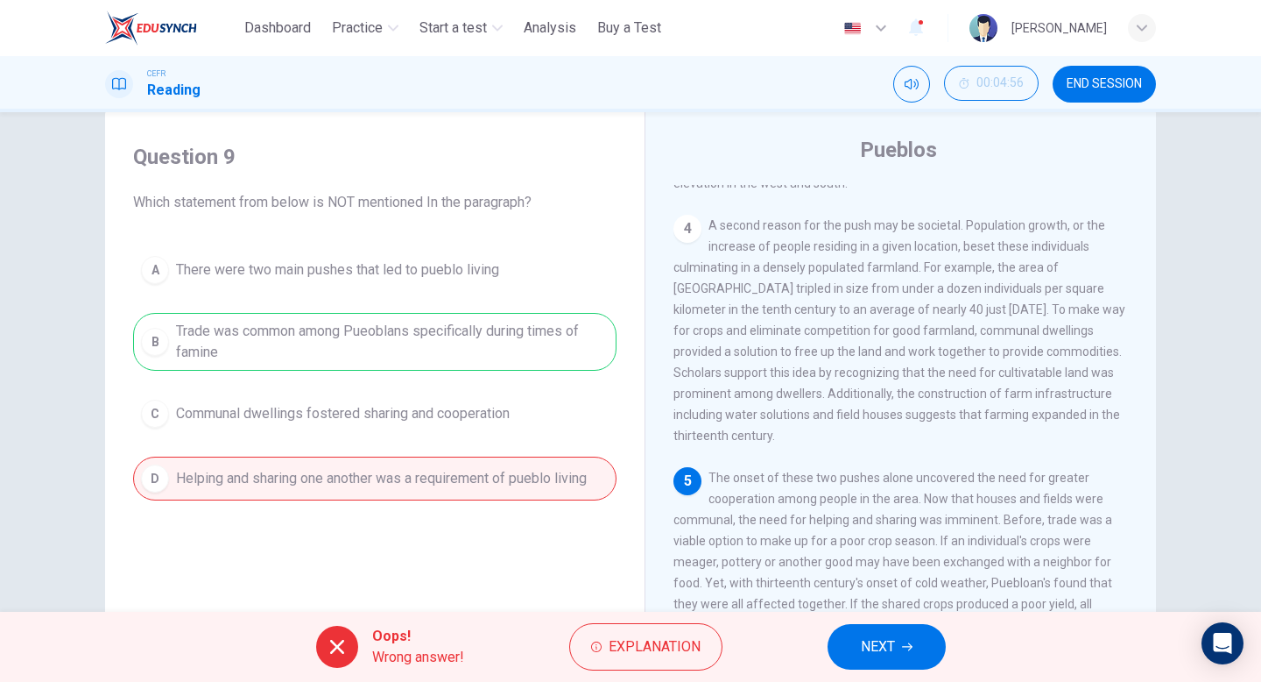
click at [891, 654] on span "NEXT" at bounding box center [878, 646] width 34 height 25
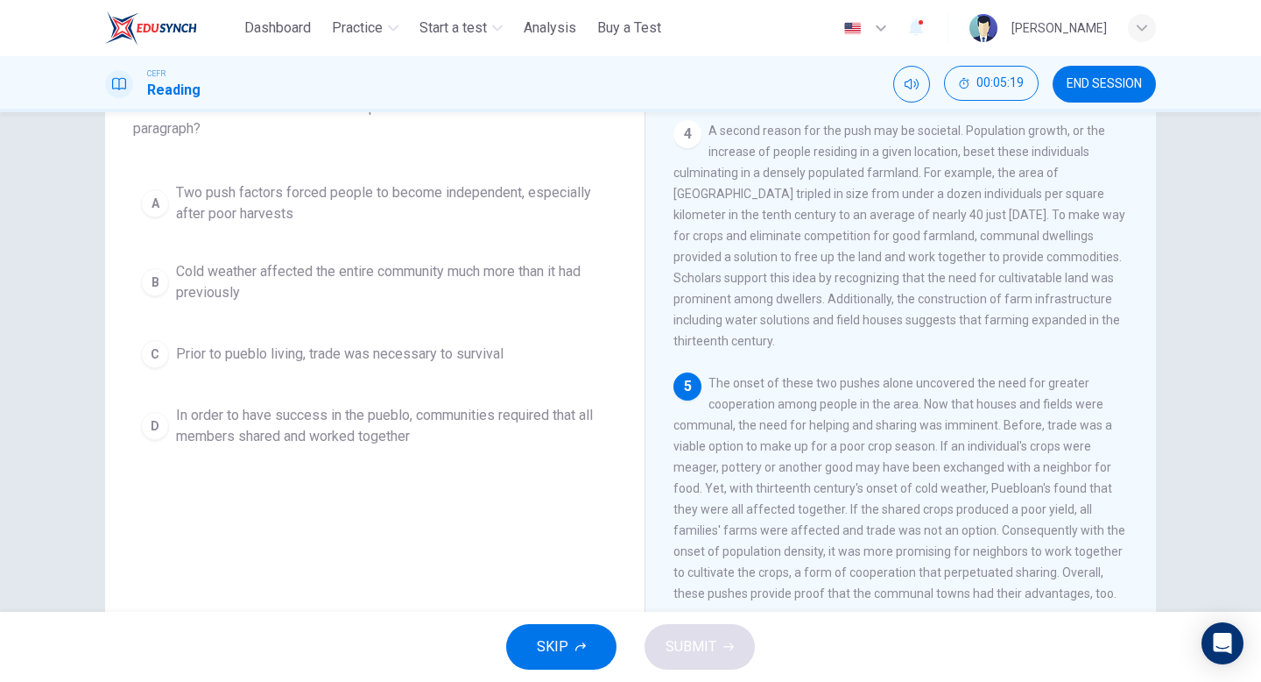
scroll to position [144, 0]
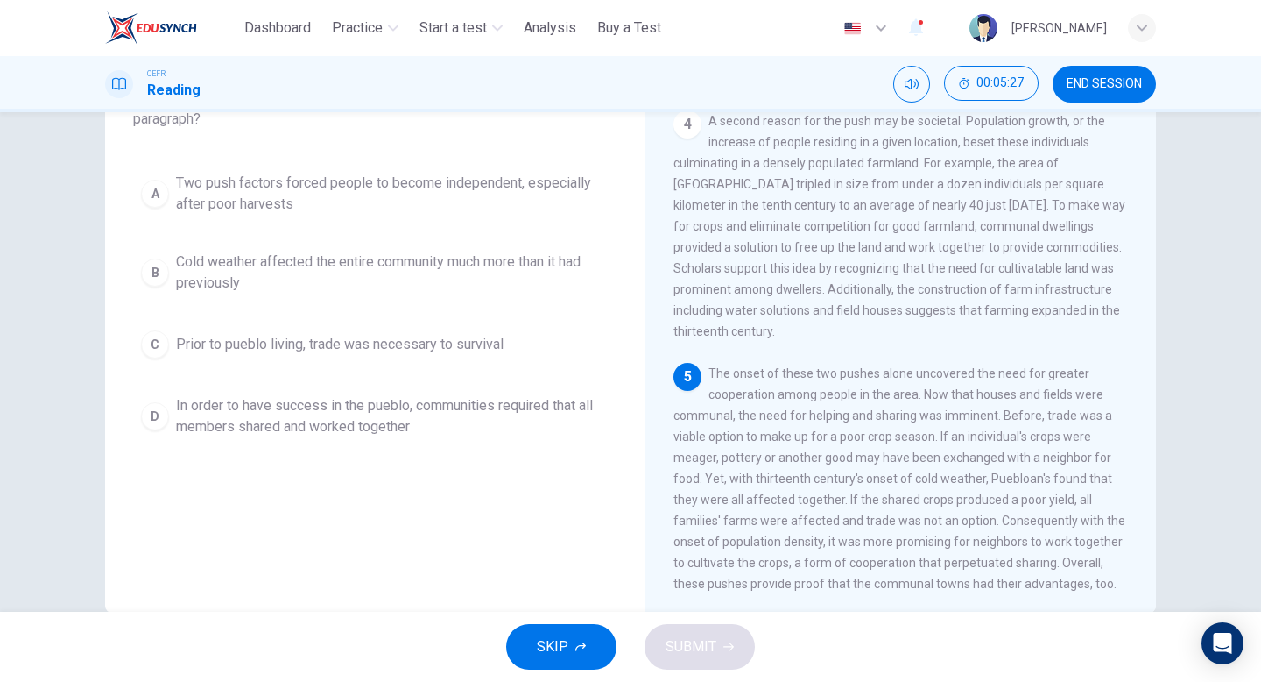
click at [152, 281] on div "B" at bounding box center [155, 272] width 28 height 28
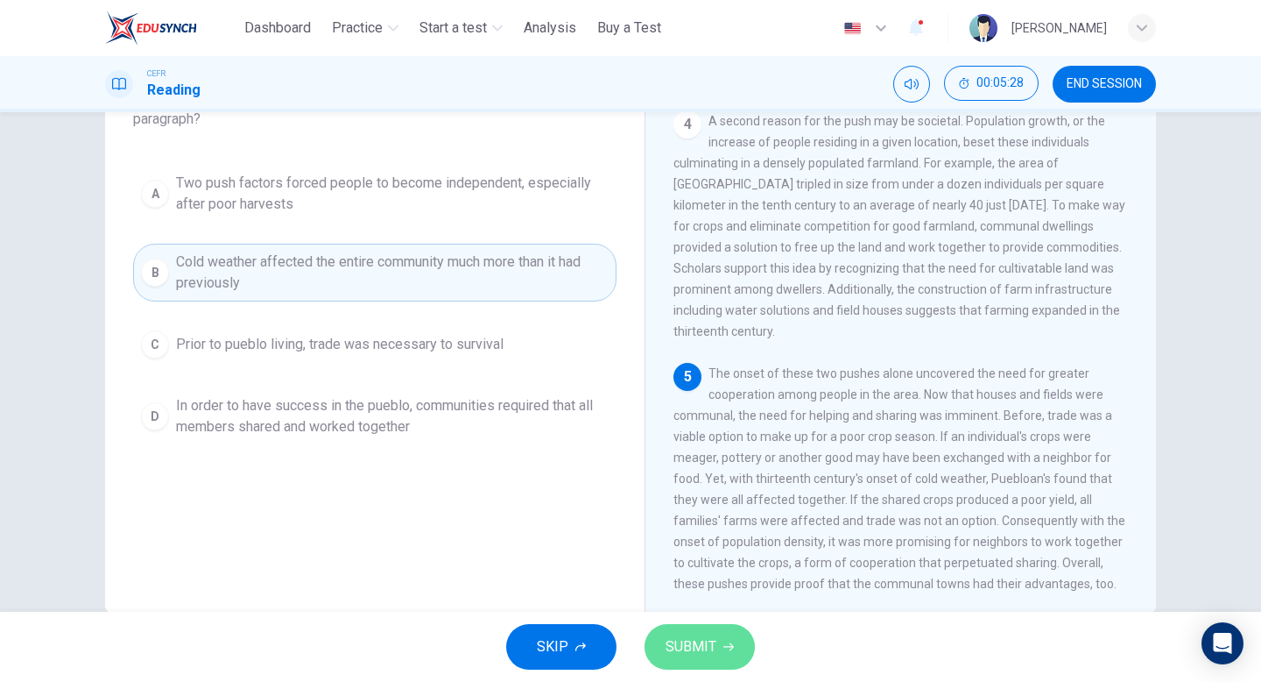
click at [709, 639] on span "SUBMIT" at bounding box center [691, 646] width 51 height 25
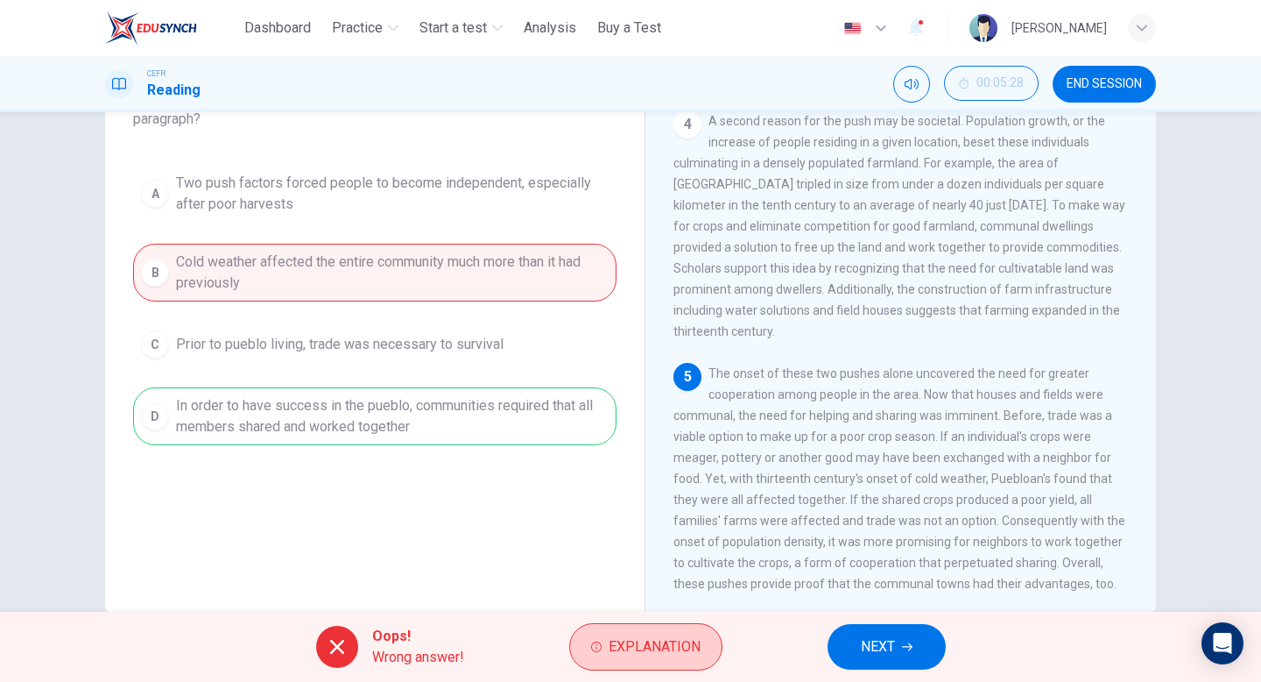
click at [663, 639] on span "Explanation" at bounding box center [655, 646] width 92 height 25
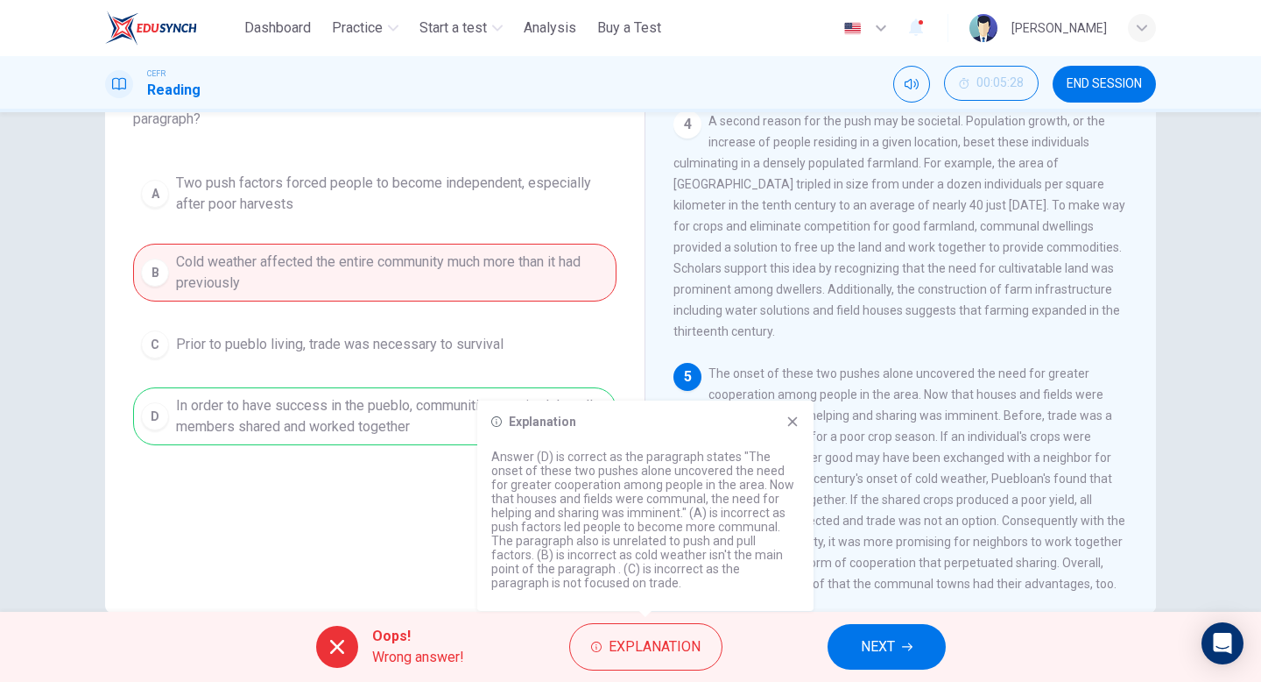
click at [790, 420] on icon at bounding box center [793, 421] width 14 height 14
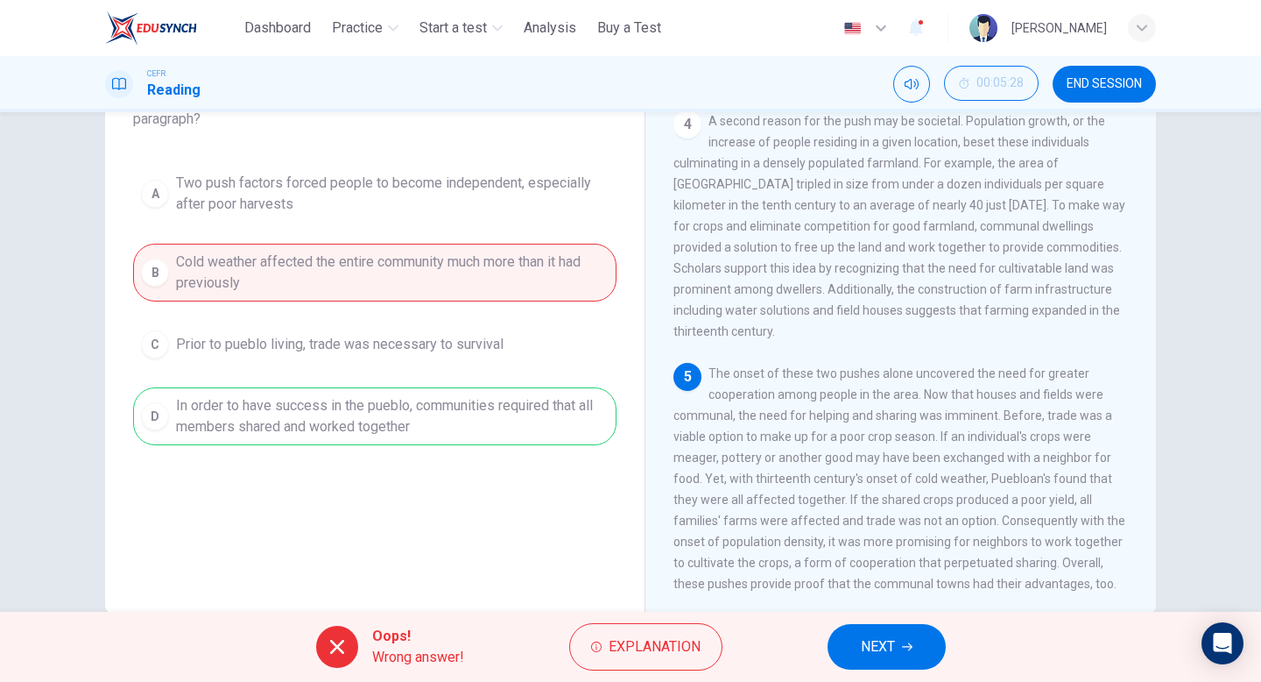
click at [915, 647] on button "NEXT" at bounding box center [887, 647] width 118 height 46
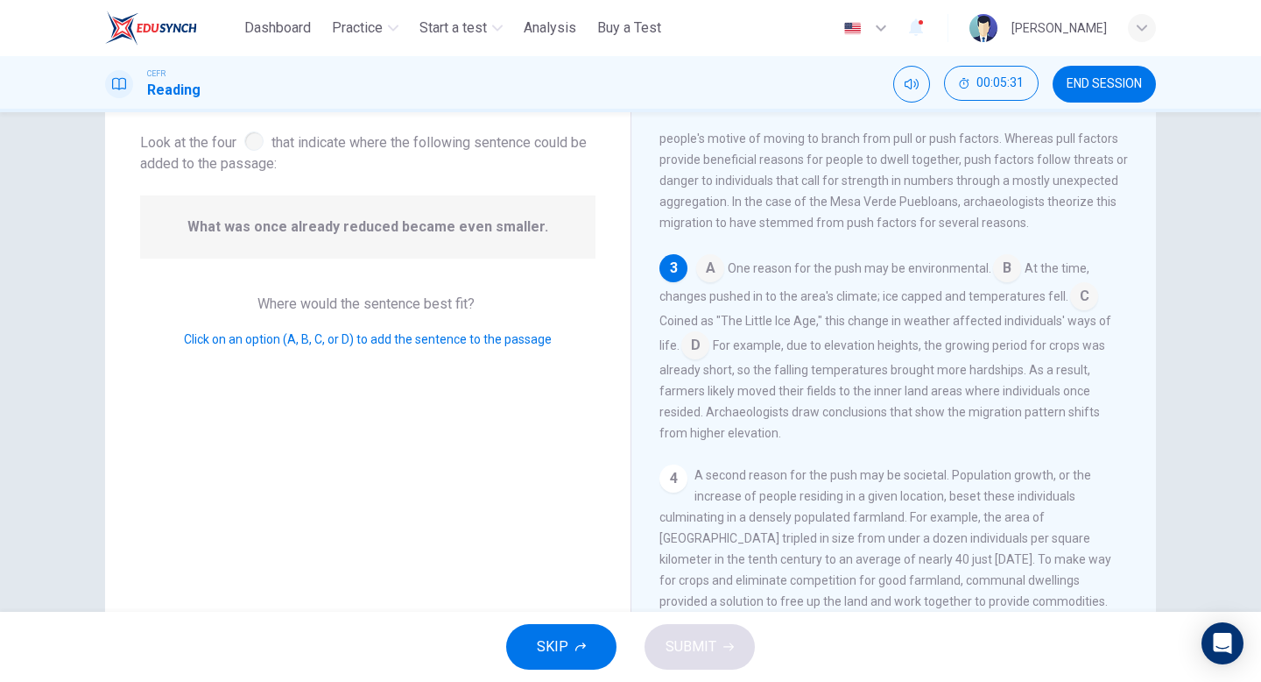
scroll to position [90, 0]
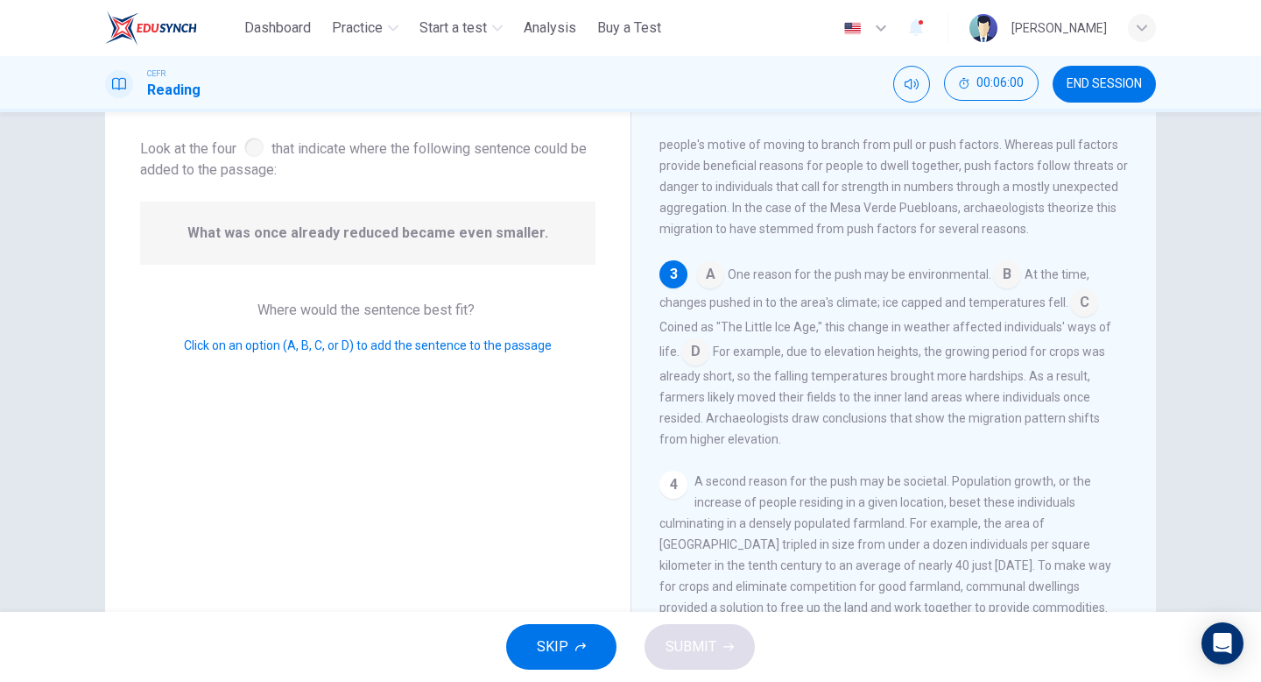
click at [1080, 318] on input at bounding box center [1084, 304] width 28 height 28
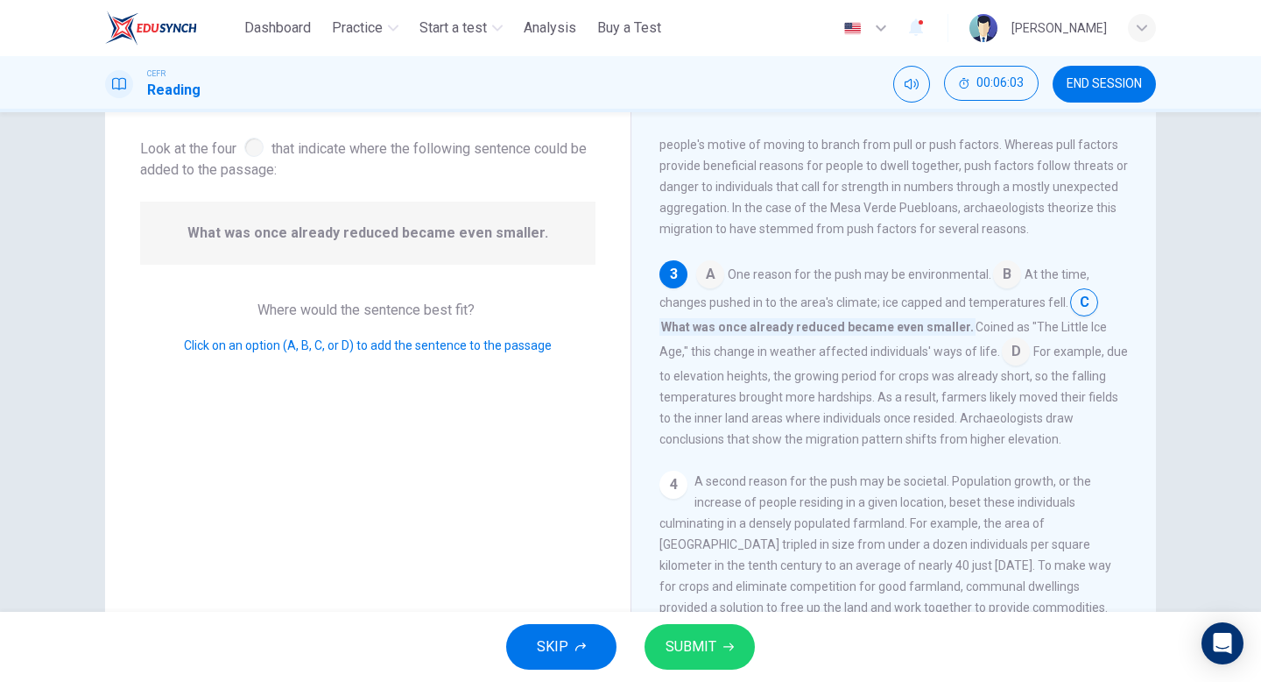
click at [719, 653] on button "SUBMIT" at bounding box center [700, 647] width 110 height 46
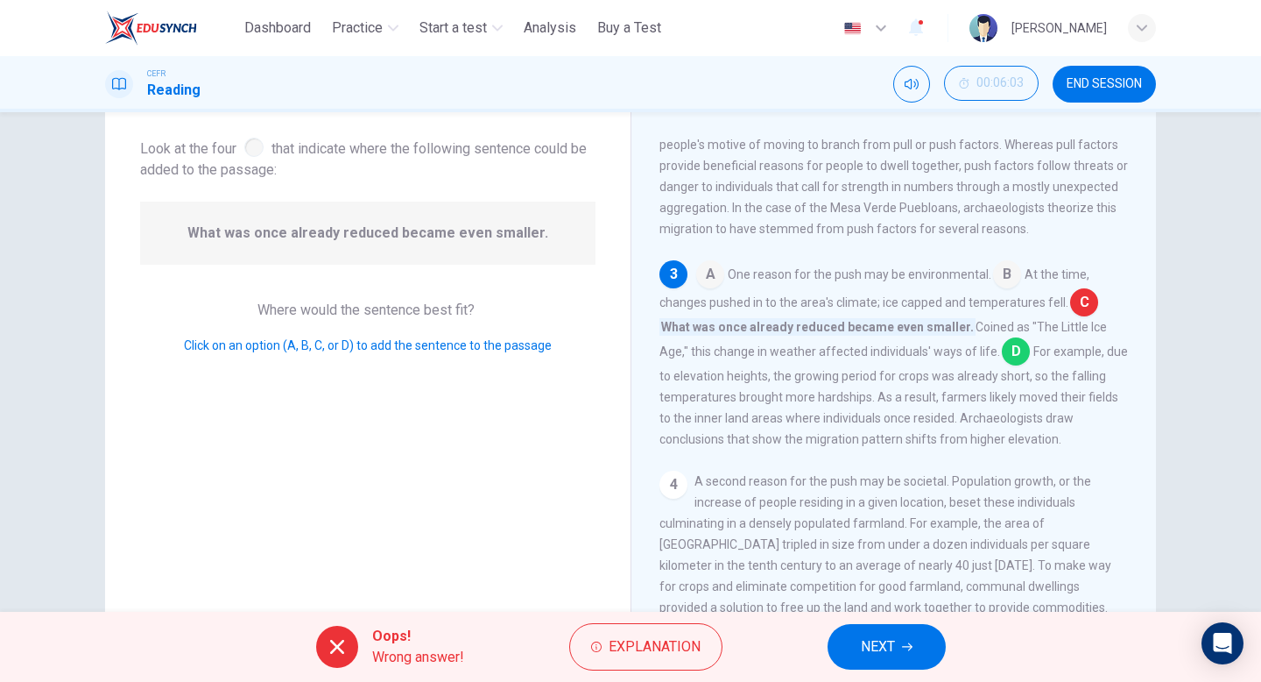
click at [871, 653] on span "NEXT" at bounding box center [878, 646] width 34 height 25
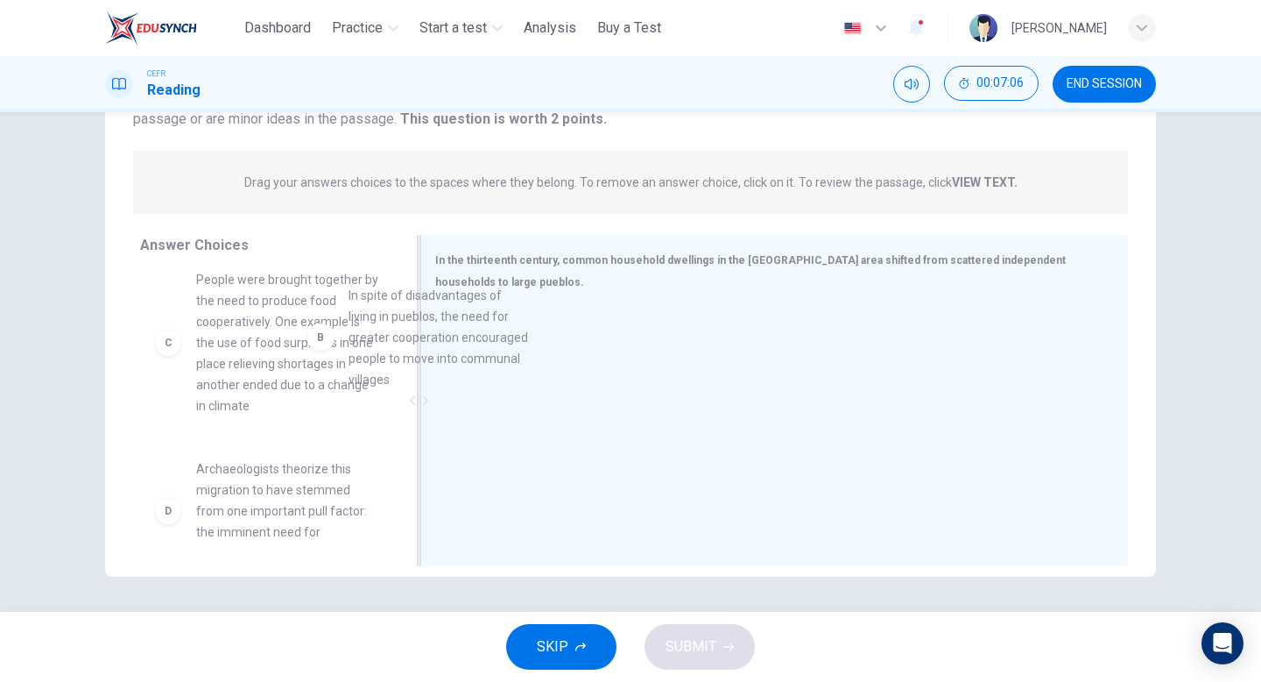
scroll to position [140, 0]
drag, startPoint x: 300, startPoint y: 324, endPoint x: 477, endPoint y: 350, distance: 178.9
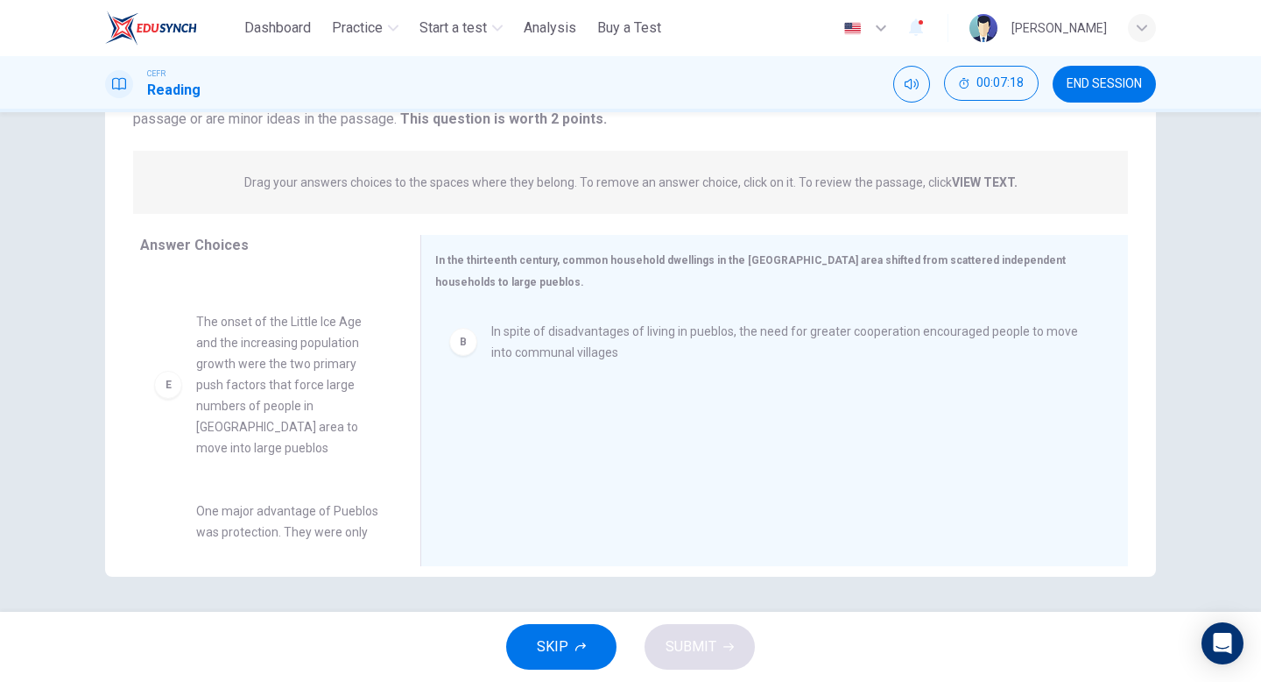
scroll to position [436, 0]
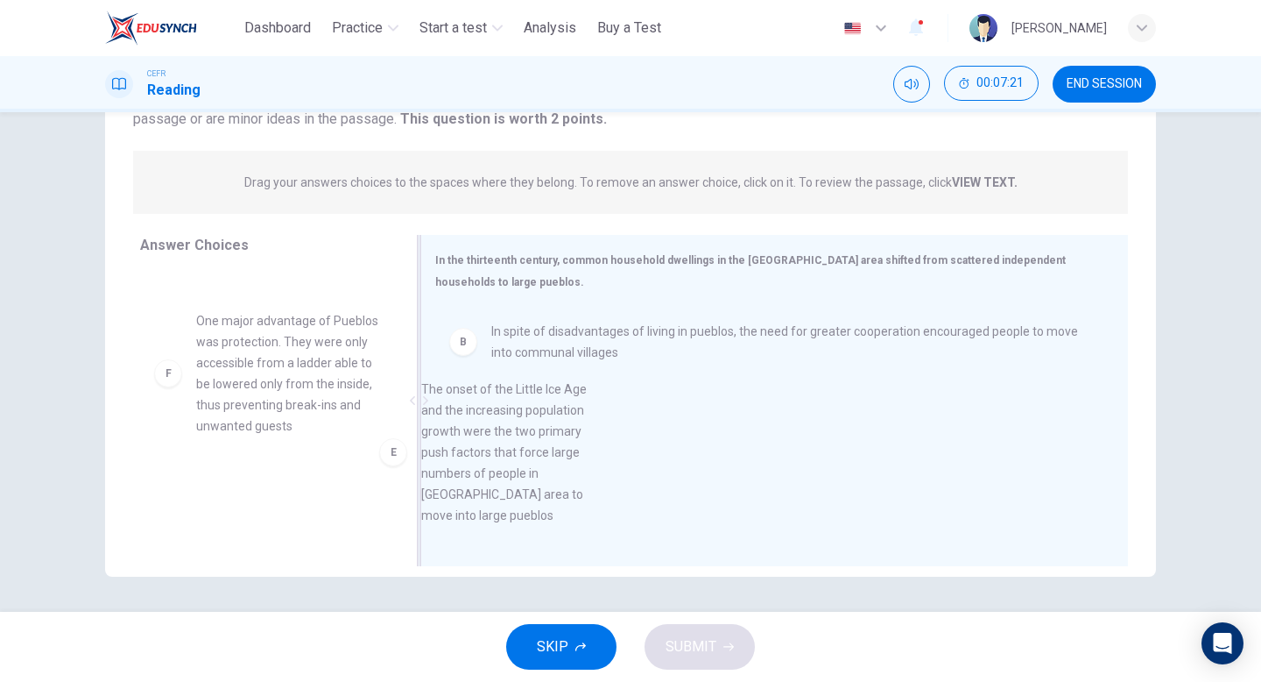
drag, startPoint x: 314, startPoint y: 371, endPoint x: 544, endPoint y: 461, distance: 247.4
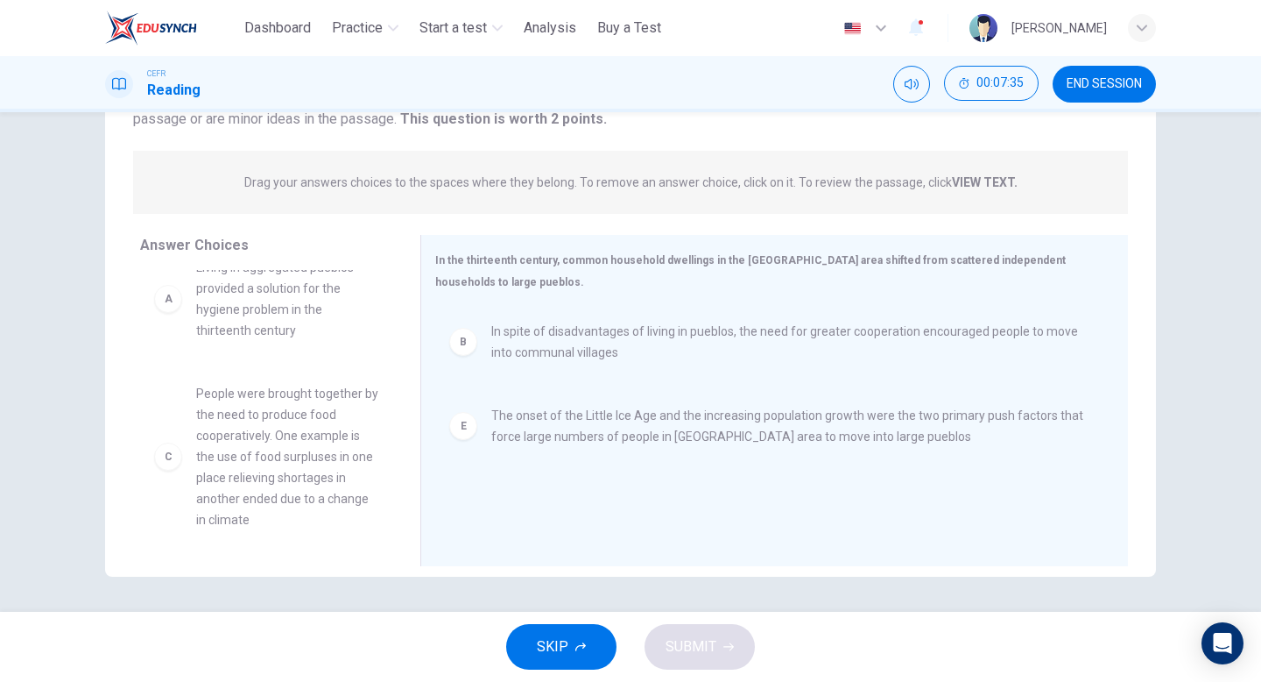
scroll to position [25, 0]
click at [286, 441] on span "People were brought together by the need to produce food cooperatively. One exa…" at bounding box center [287, 458] width 182 height 147
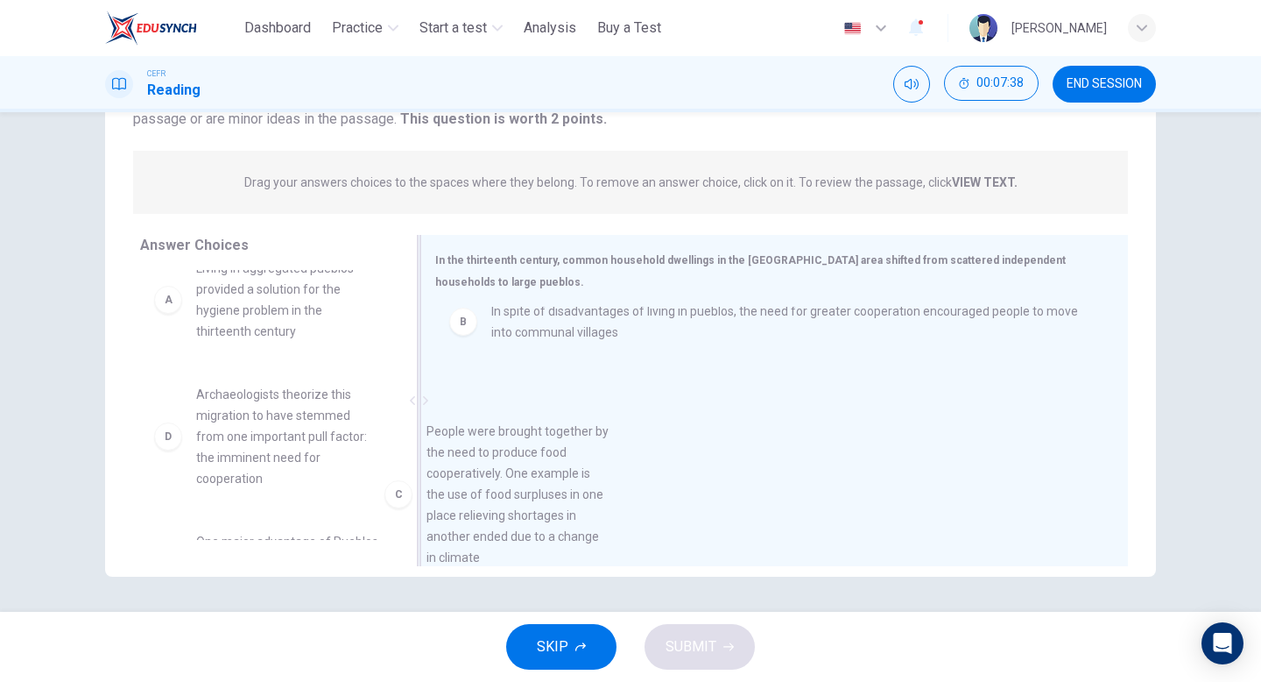
drag, startPoint x: 286, startPoint y: 441, endPoint x: 532, endPoint y: 477, distance: 247.9
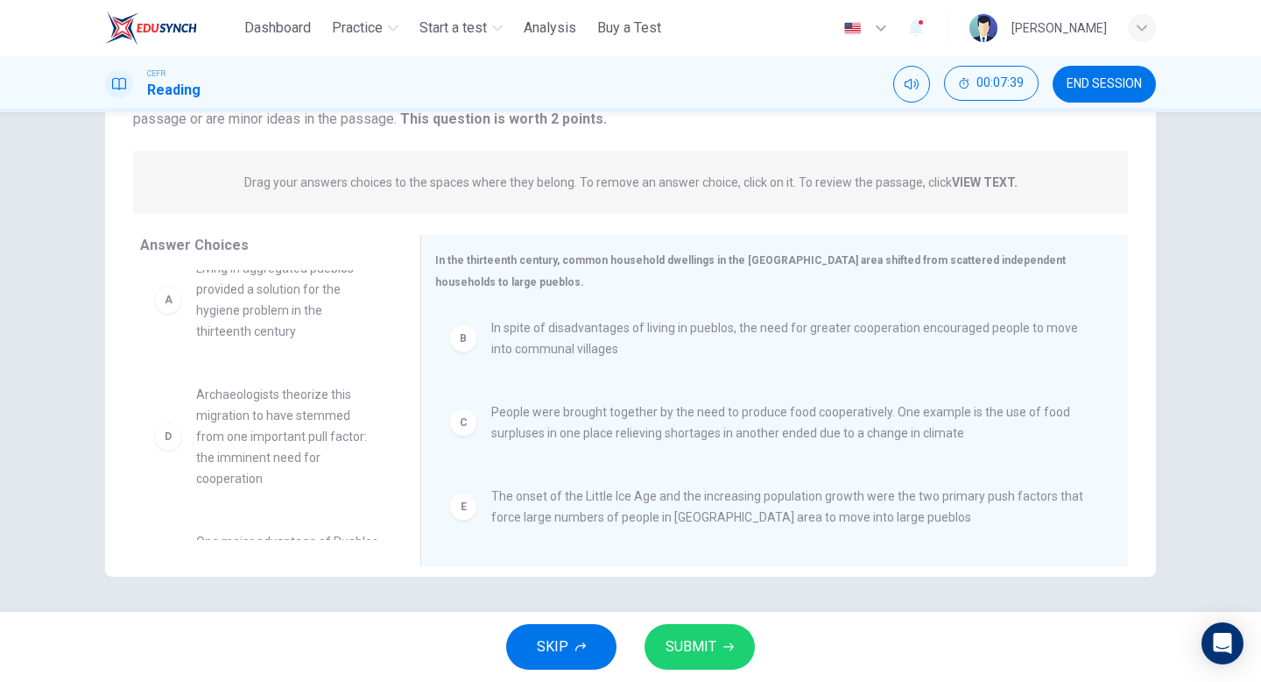
scroll to position [4, 0]
click at [710, 644] on span "SUBMIT" at bounding box center [691, 646] width 51 height 25
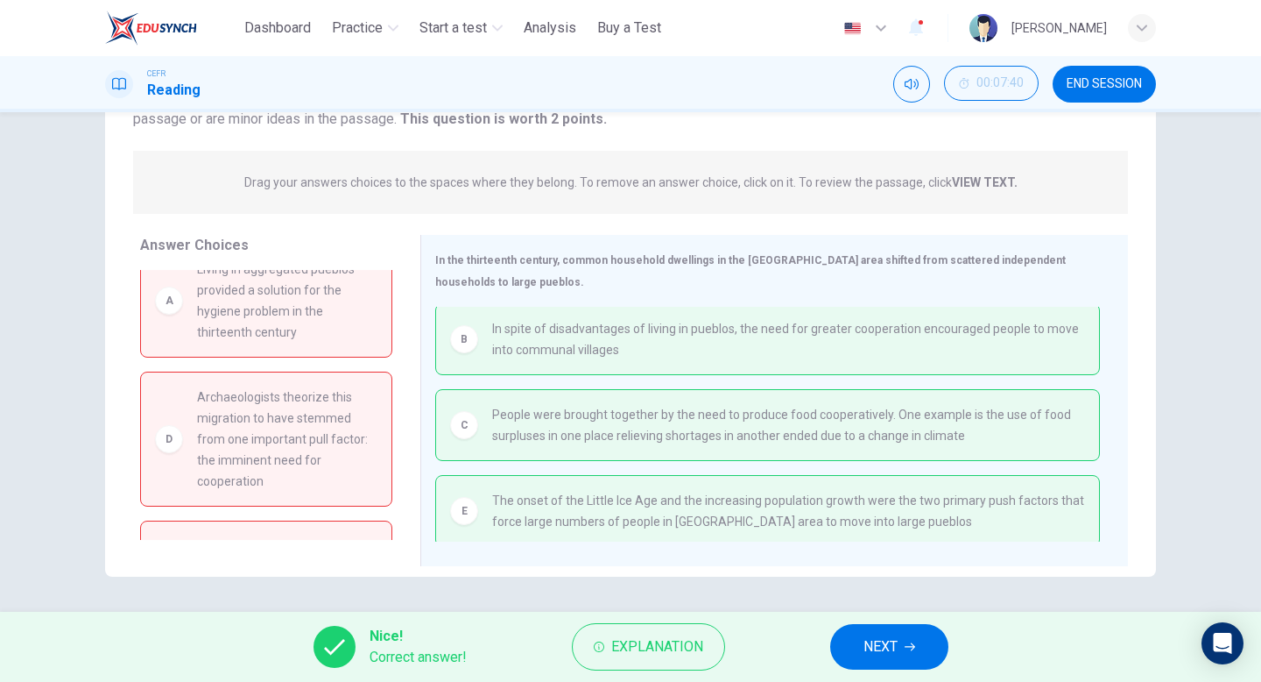
click at [873, 632] on button "NEXT" at bounding box center [889, 647] width 118 height 46
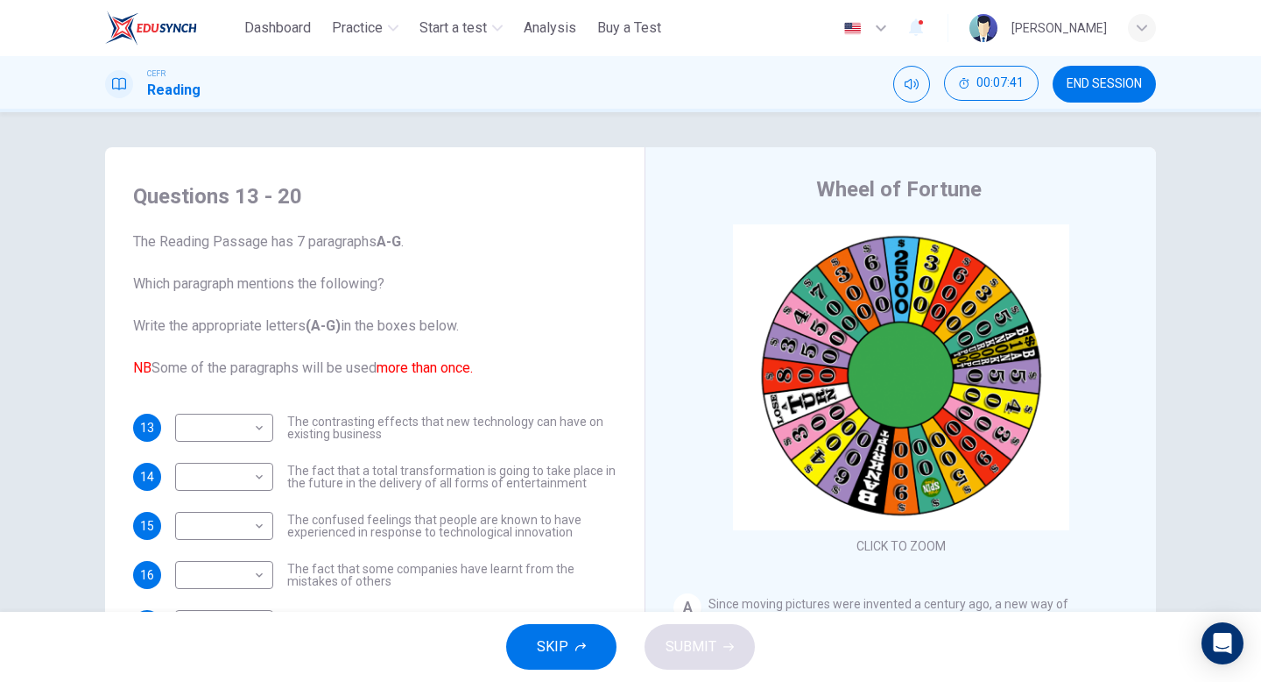
click at [1122, 90] on span "END SESSION" at bounding box center [1104, 84] width 75 height 14
